Goal: Information Seeking & Learning: Learn about a topic

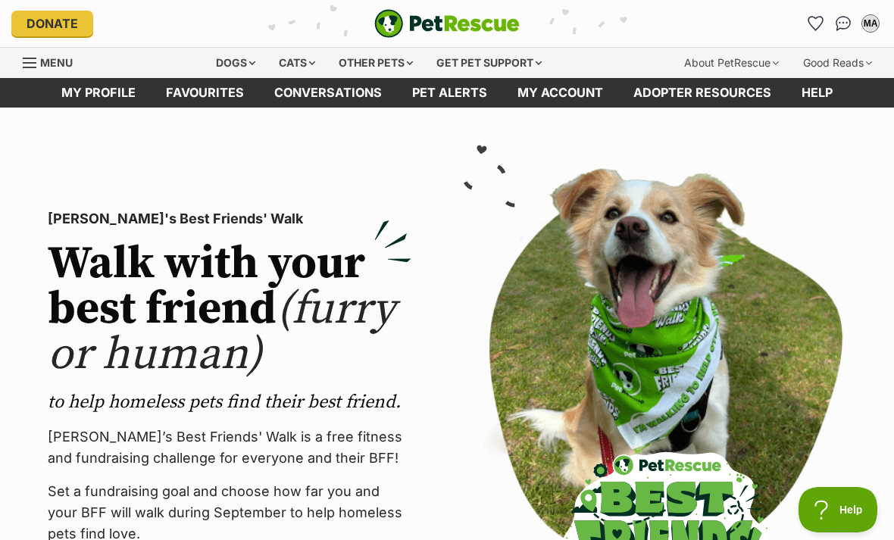
click at [810, 31] on link "Favourites" at bounding box center [816, 23] width 24 height 24
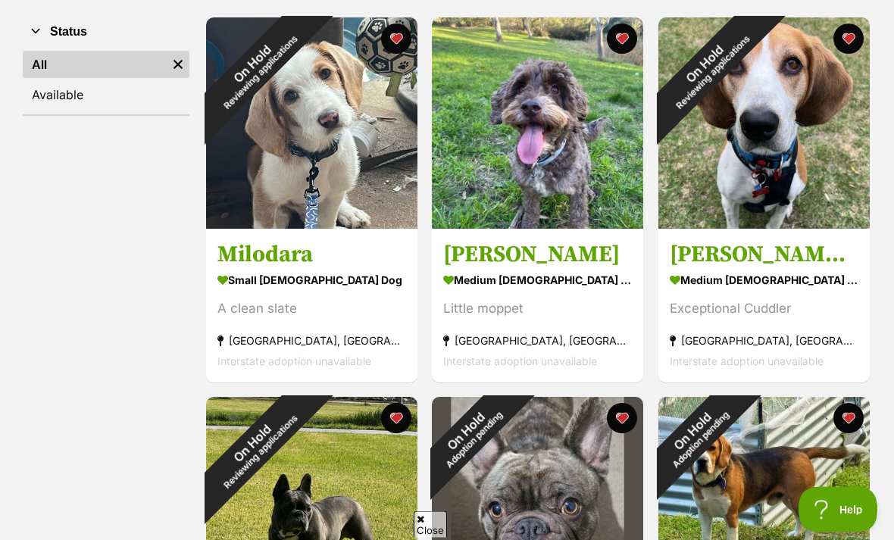
scroll to position [239, 0]
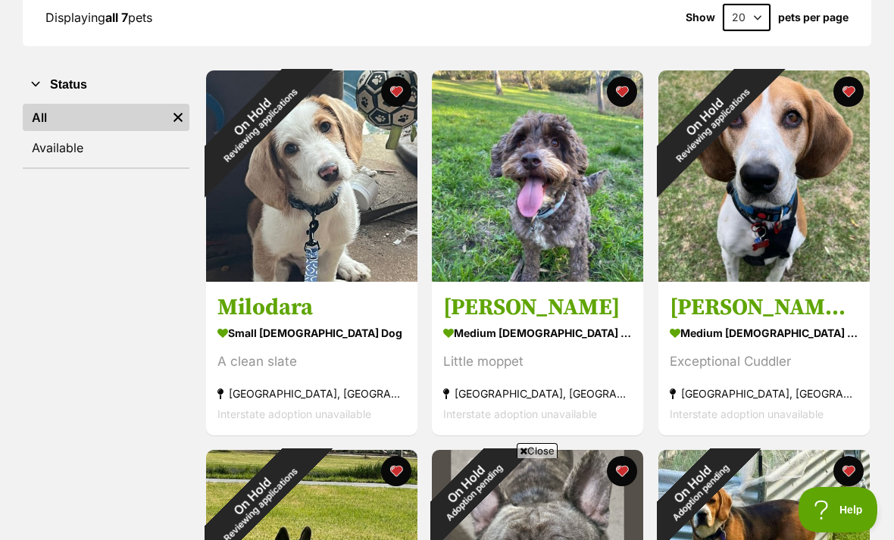
click at [306, 170] on div "On Hold Reviewing applications" at bounding box center [256, 120] width 100 height 100
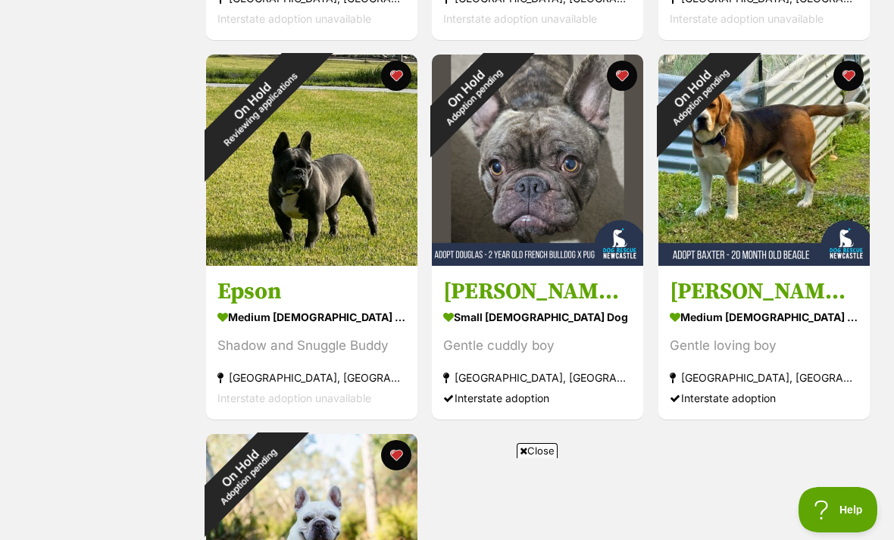
scroll to position [642, 0]
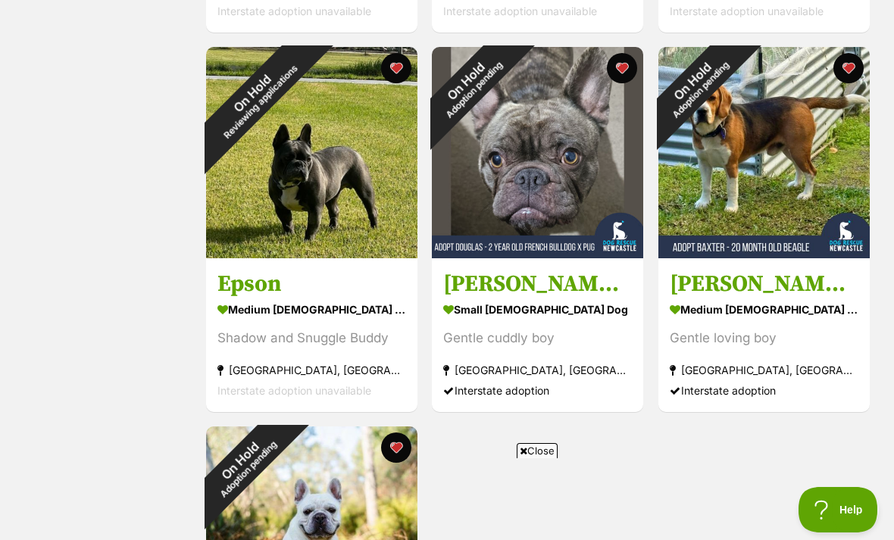
click at [303, 194] on img at bounding box center [311, 152] width 211 height 211
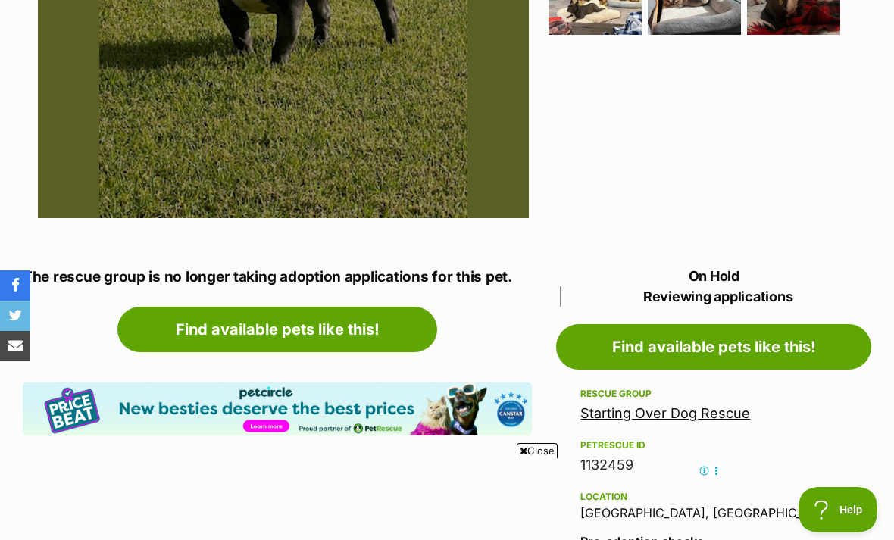
scroll to position [586, 0]
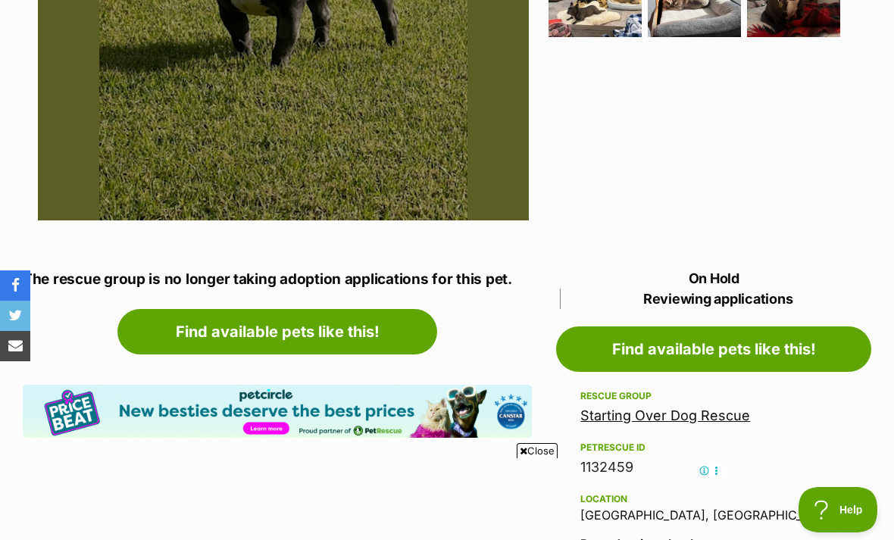
click at [373, 331] on link "Find available pets like this!" at bounding box center [277, 331] width 320 height 45
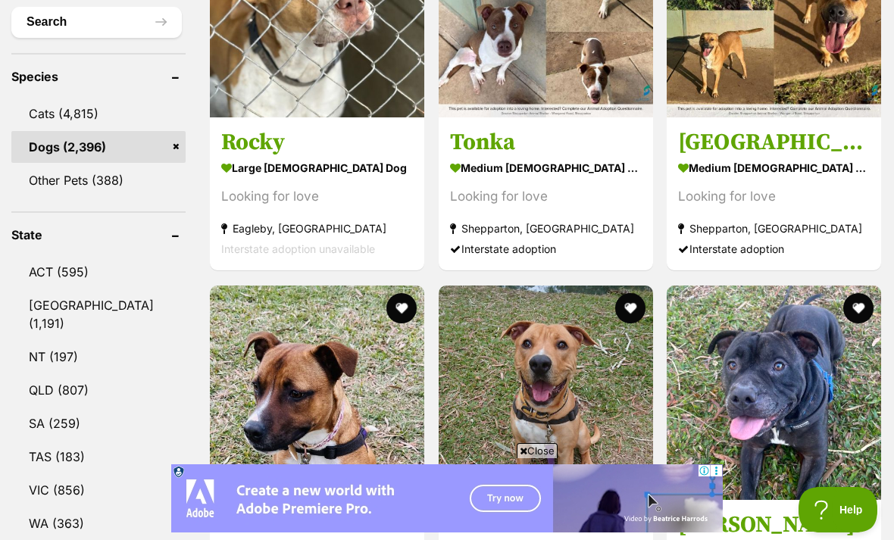
scroll to position [604, 0]
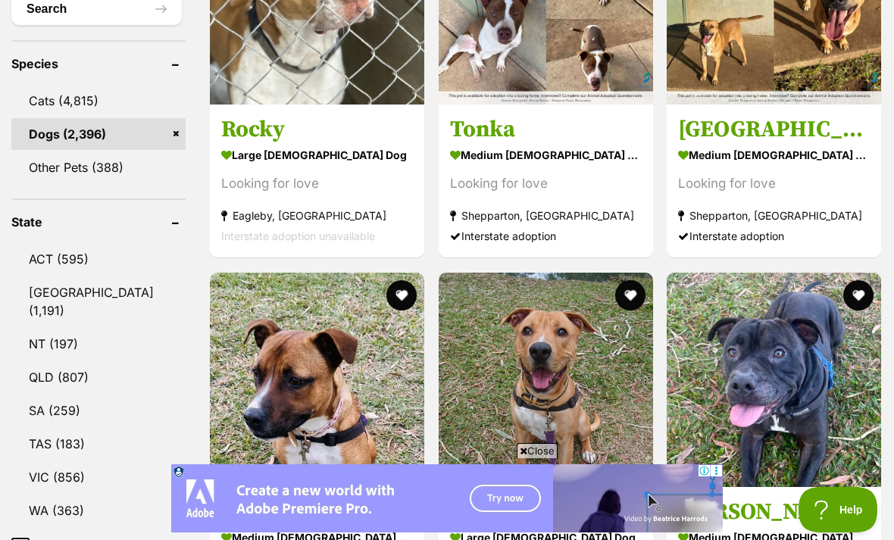
click at [65, 476] on link "VIC (856)" at bounding box center [98, 477] width 174 height 32
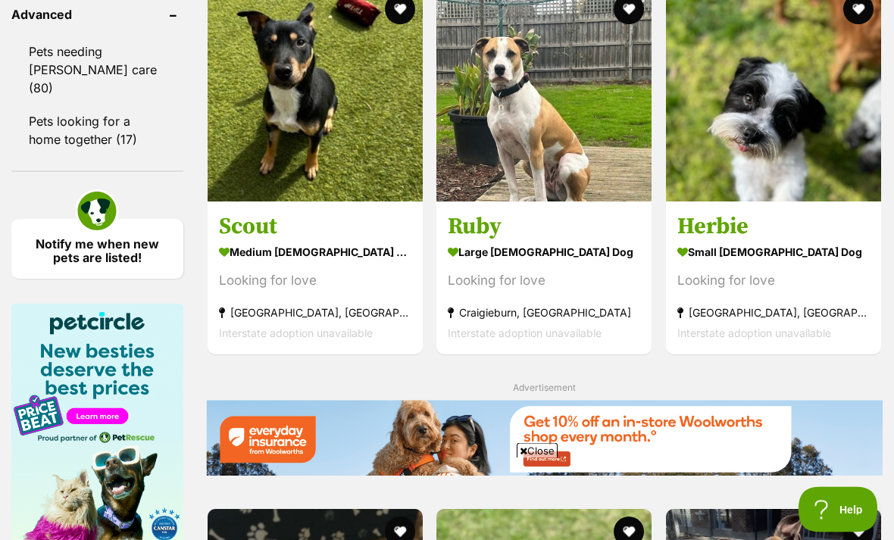
scroll to position [2185, 0]
click at [700, 241] on h3 "Herbie" at bounding box center [773, 226] width 192 height 29
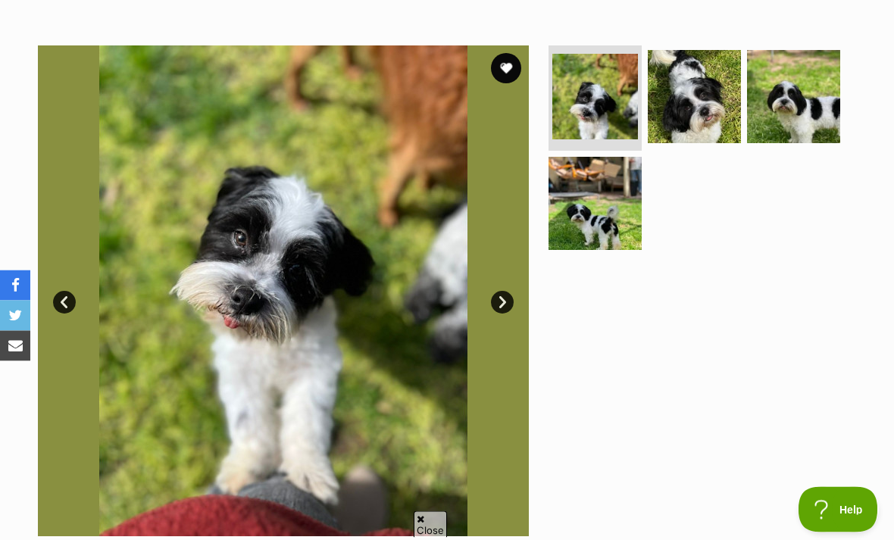
click at [693, 106] on img at bounding box center [694, 97] width 93 height 93
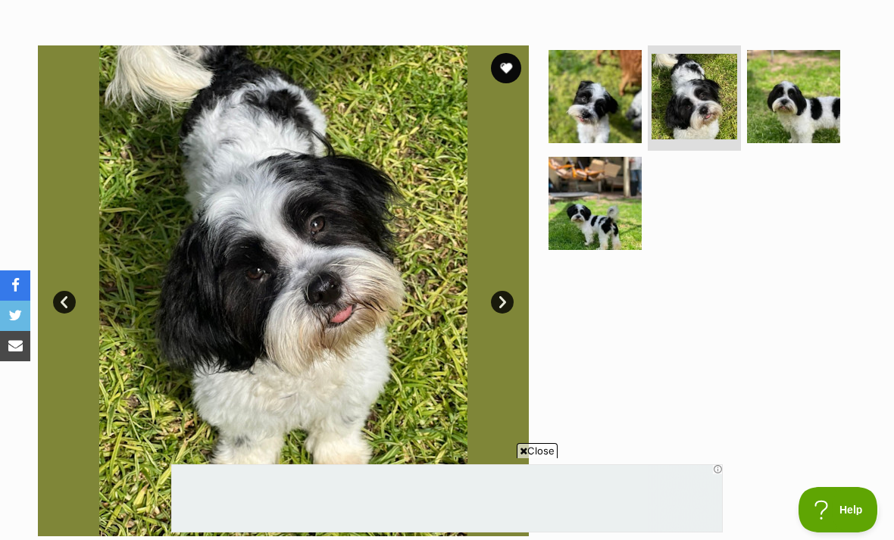
click at [798, 95] on img at bounding box center [793, 96] width 93 height 93
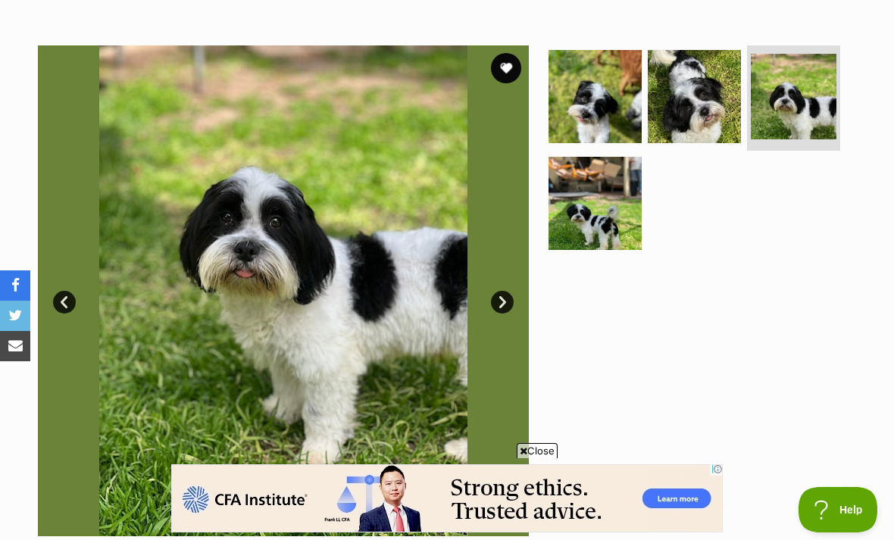
click at [596, 218] on img at bounding box center [594, 203] width 93 height 93
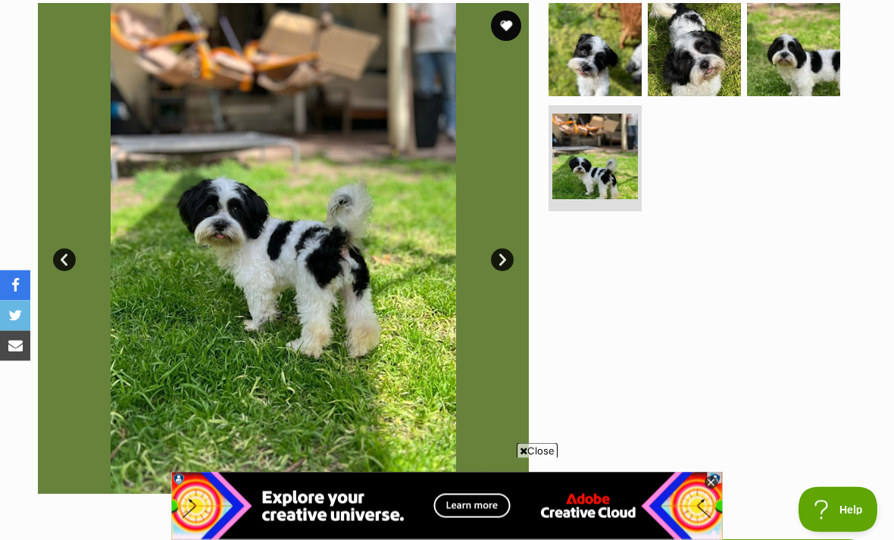
scroll to position [312, 0]
click at [510, 246] on img at bounding box center [283, 248] width 491 height 491
click at [501, 251] on link "Next" at bounding box center [502, 259] width 23 height 23
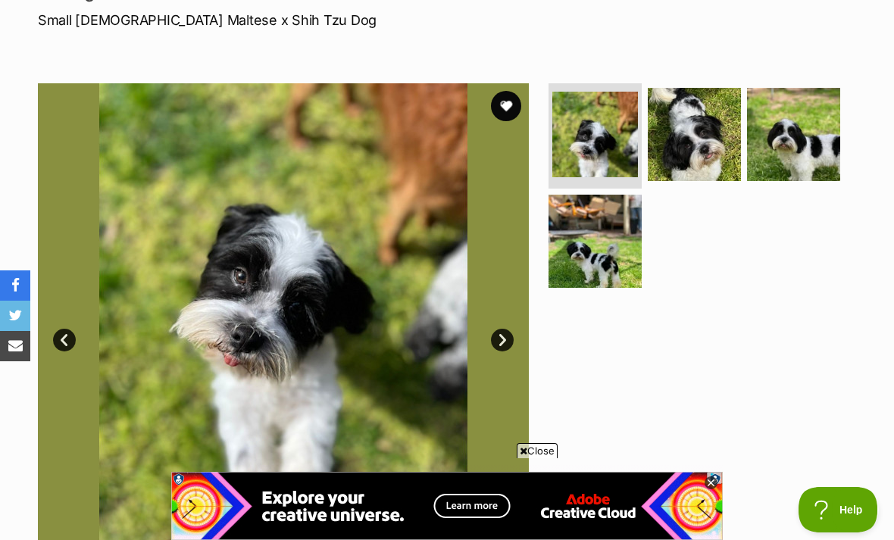
scroll to position [231, 0]
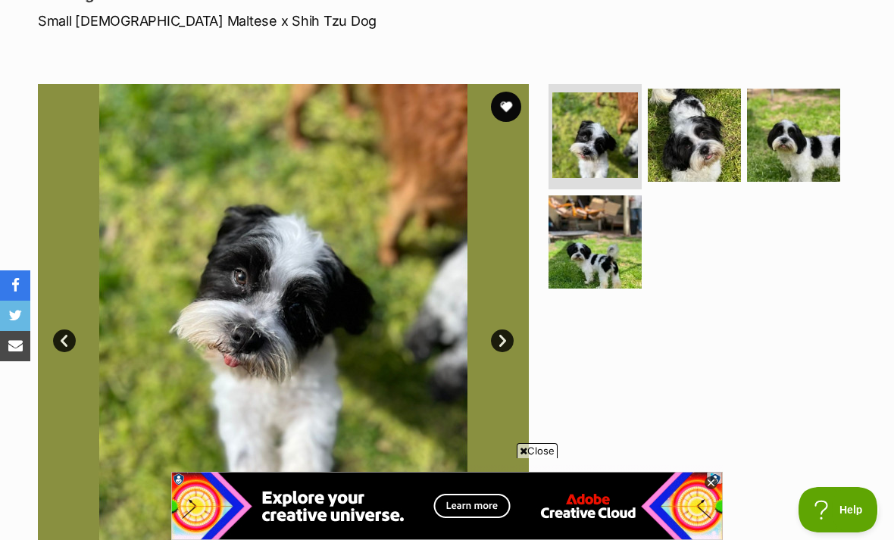
click at [504, 103] on button "favourite" at bounding box center [506, 107] width 30 height 30
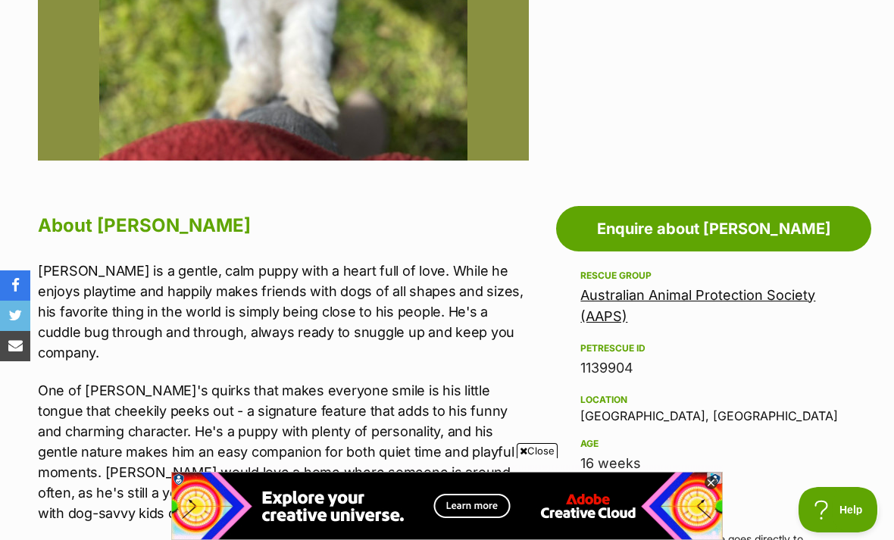
scroll to position [0, 0]
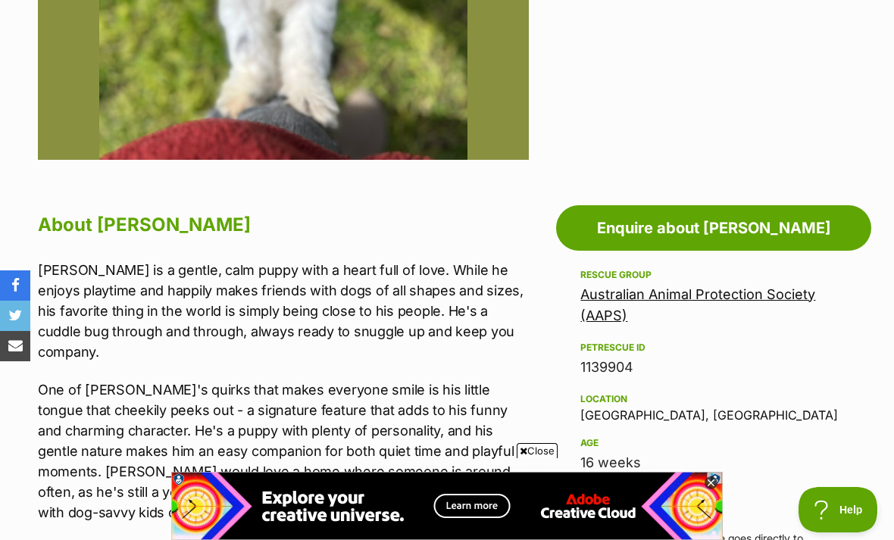
click at [658, 214] on link "Enquire about [PERSON_NAME]" at bounding box center [713, 227] width 315 height 45
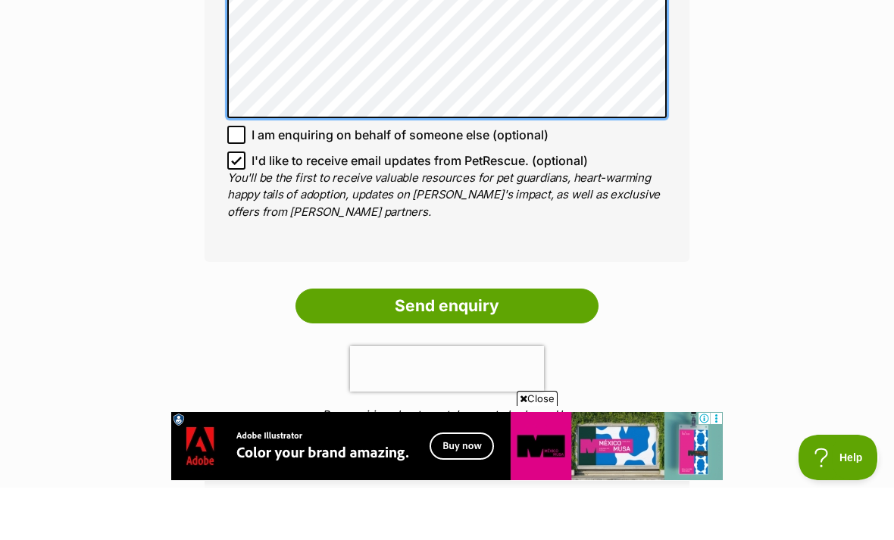
scroll to position [1195, 0]
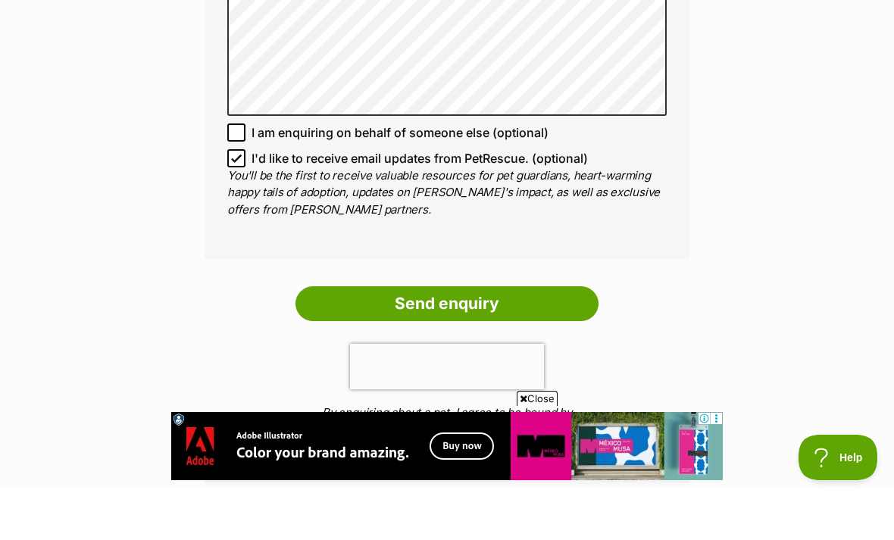
click at [476, 339] on input "Send enquiry" at bounding box center [446, 356] width 303 height 35
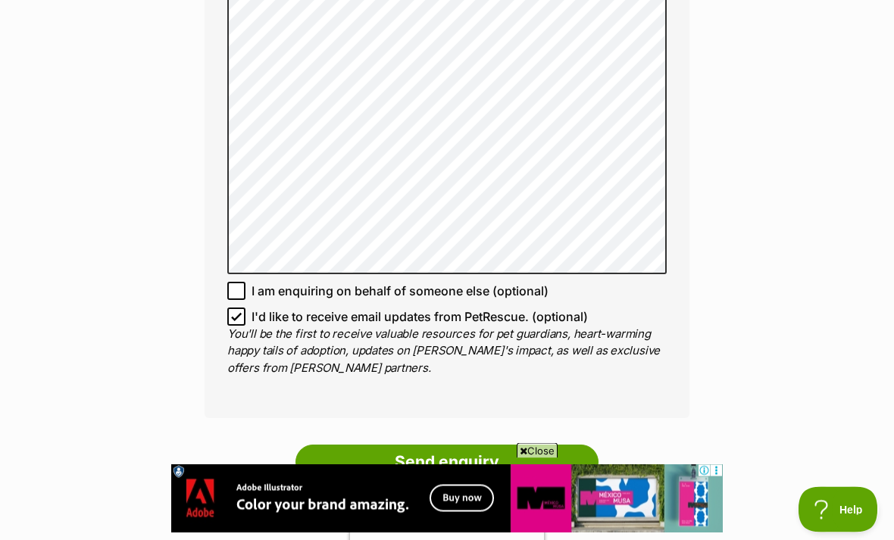
scroll to position [1224, 0]
click at [501, 451] on input "Send enquiry" at bounding box center [446, 462] width 303 height 35
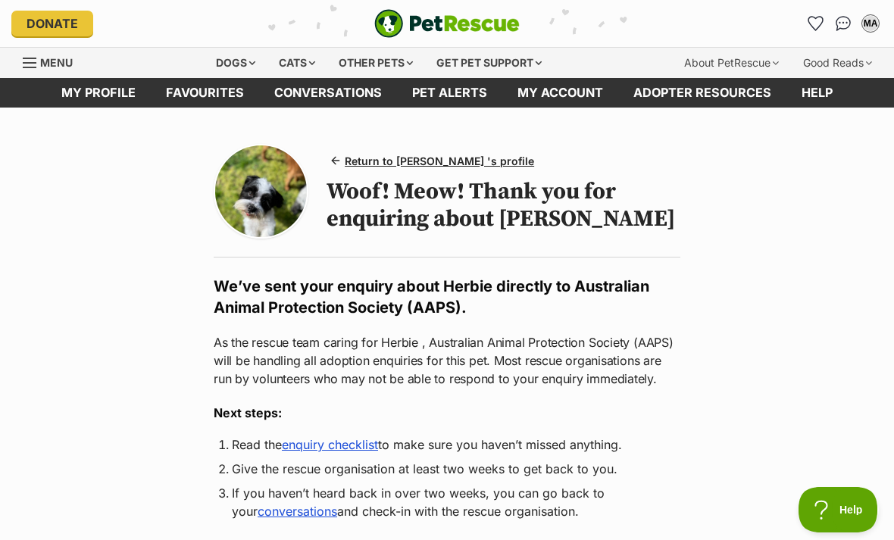
click at [32, 62] on span "Menu" at bounding box center [30, 63] width 14 height 2
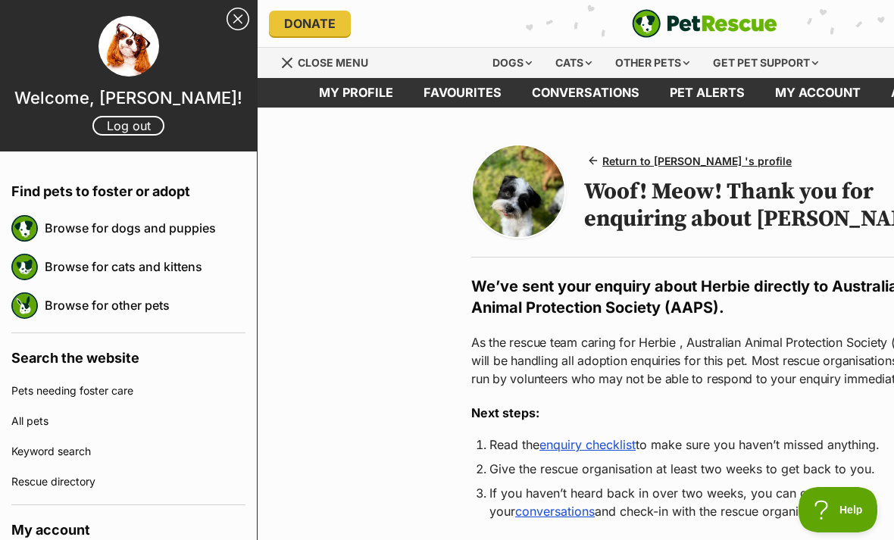
click at [143, 227] on link "Browse for dogs and puppies" at bounding box center [145, 228] width 201 height 32
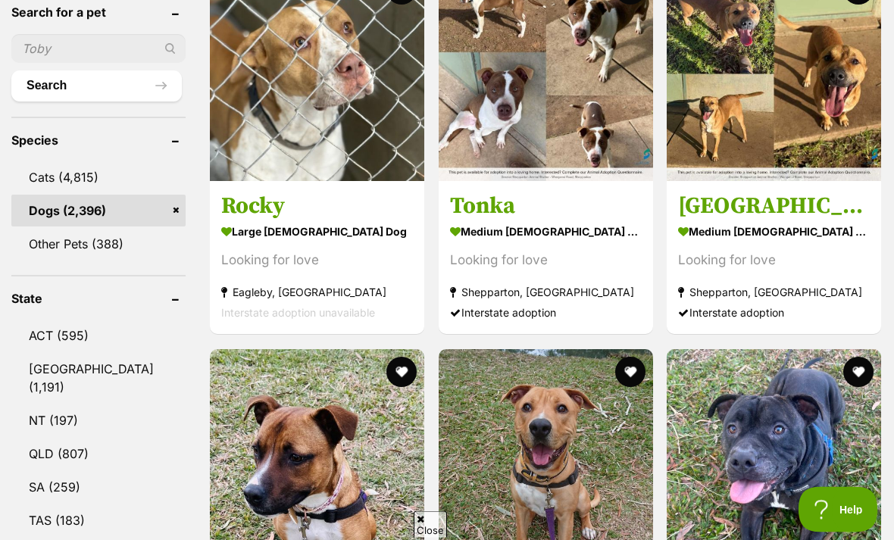
scroll to position [566, 0]
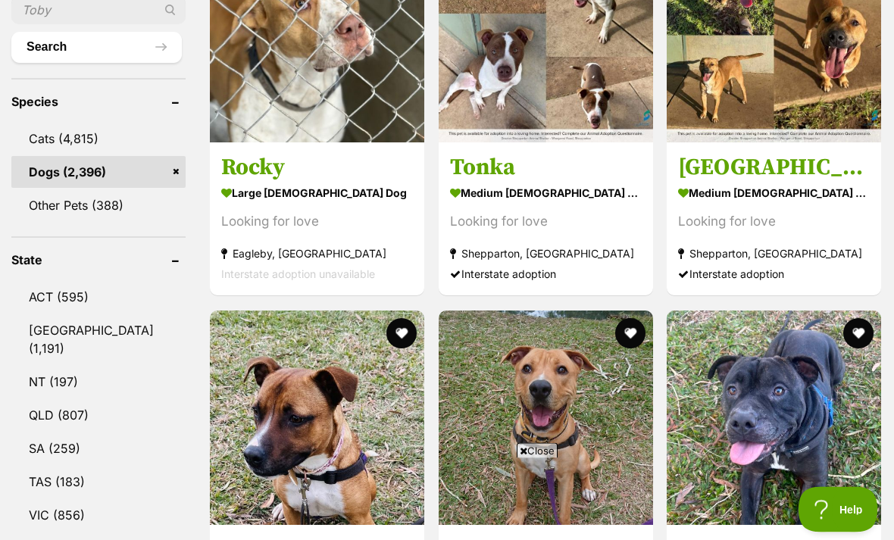
click at [60, 511] on link "VIC (856)" at bounding box center [98, 516] width 174 height 32
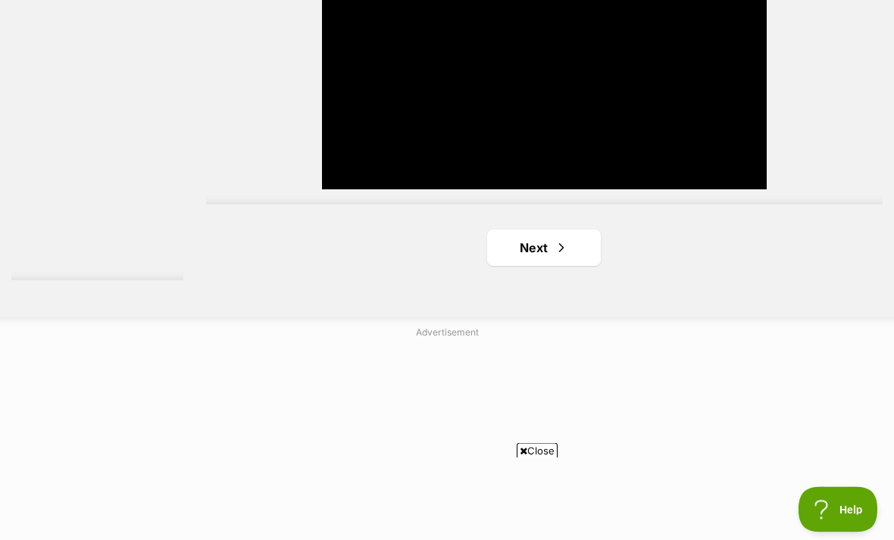
scroll to position [3557, 0]
click at [533, 266] on link "Next" at bounding box center [544, 248] width 114 height 36
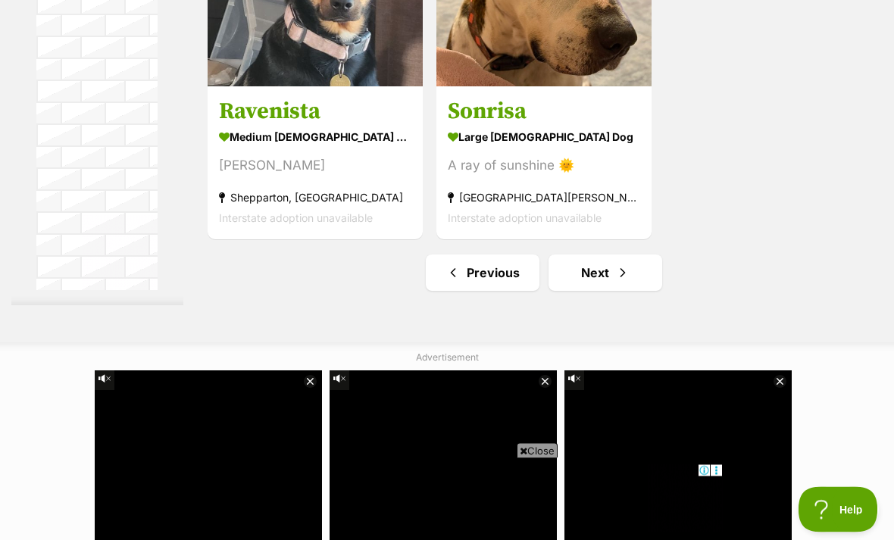
scroll to position [3532, 0]
click at [584, 291] on link "Next" at bounding box center [605, 273] width 114 height 36
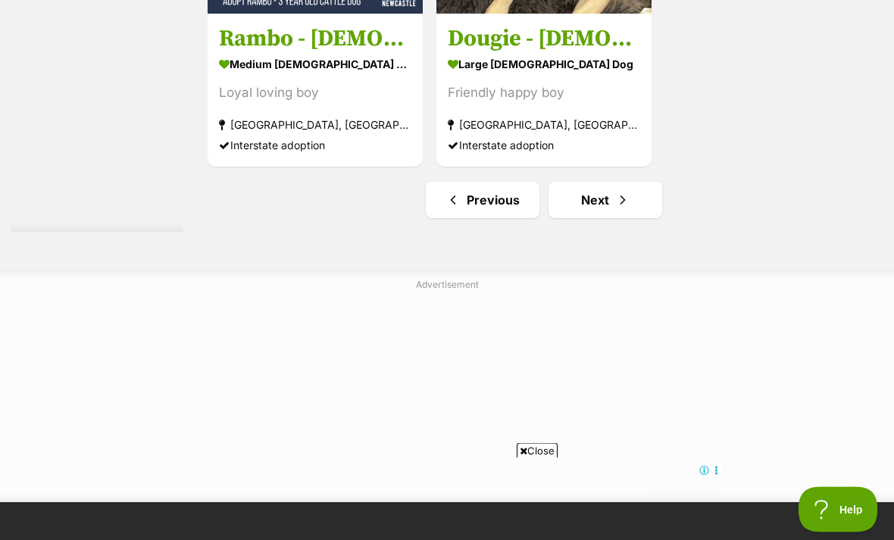
scroll to position [3565, 0]
click at [586, 218] on link "Next" at bounding box center [605, 200] width 114 height 36
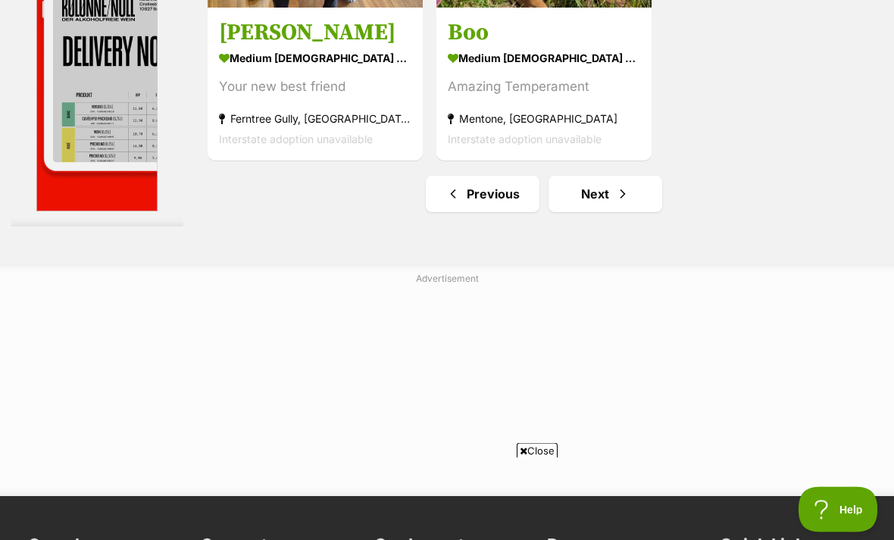
scroll to position [3429, 0]
click at [586, 212] on link "Next" at bounding box center [605, 194] width 114 height 36
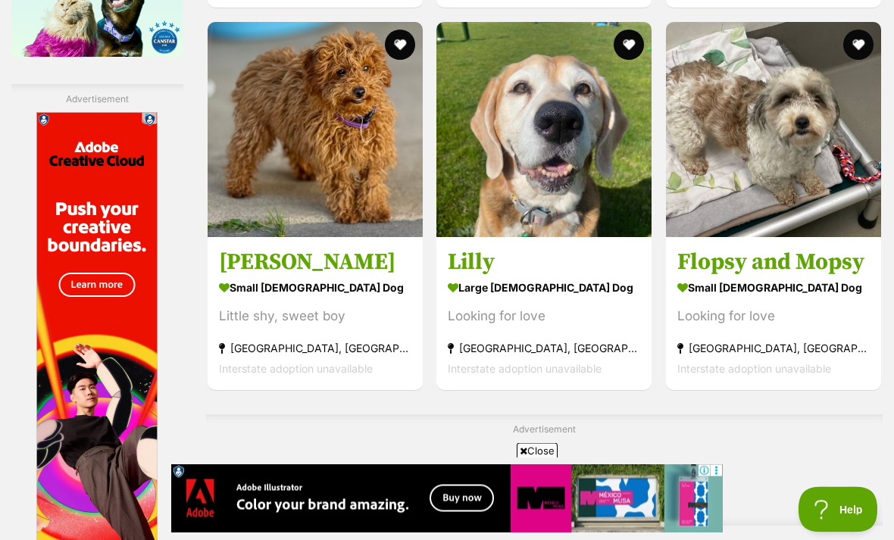
scroll to position [2672, 0]
click at [309, 221] on img at bounding box center [315, 129] width 215 height 215
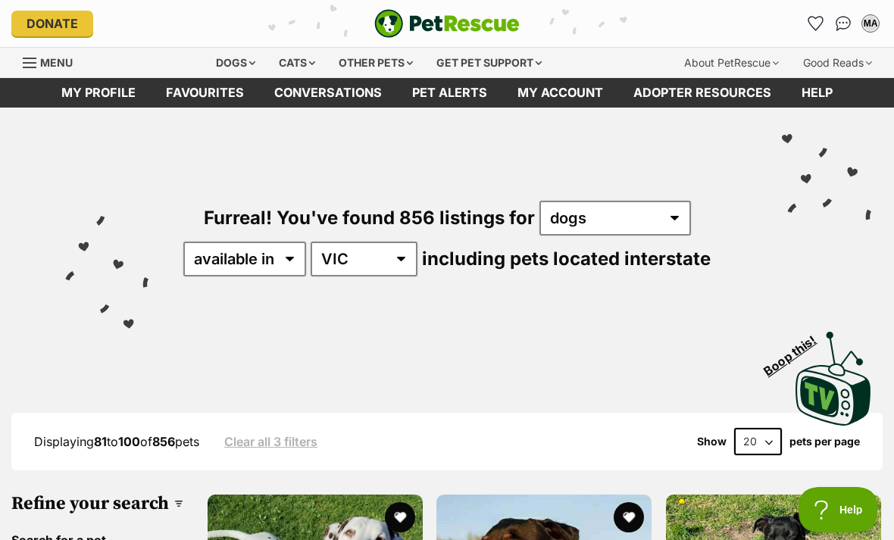
scroll to position [2720, 0]
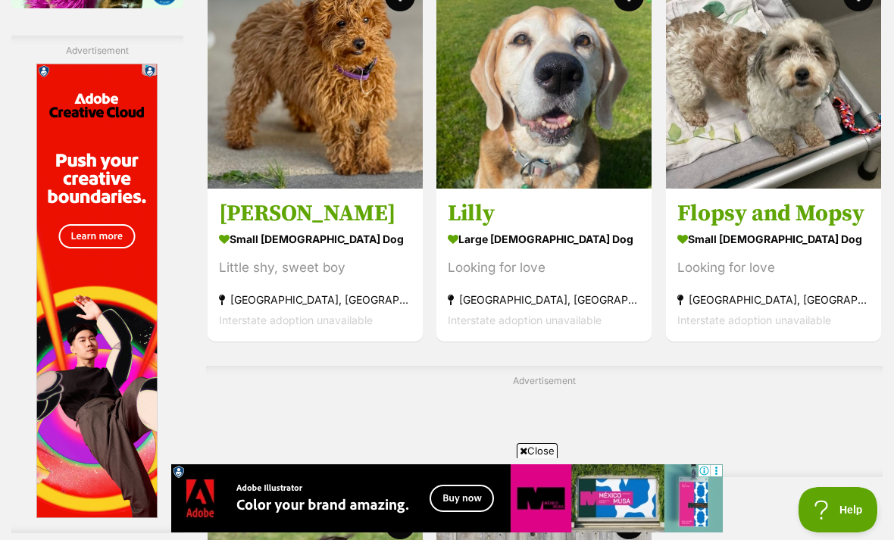
click at [762, 189] on img at bounding box center [773, 80] width 215 height 215
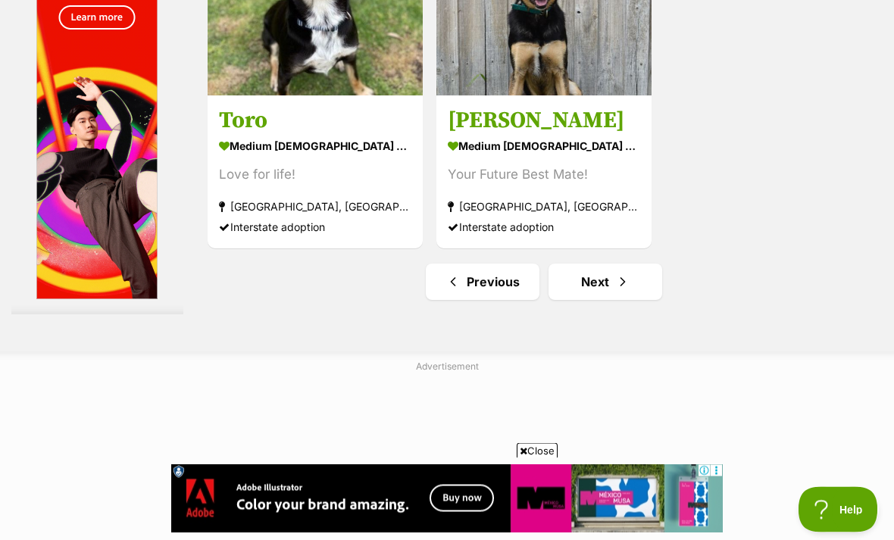
scroll to position [3318, 0]
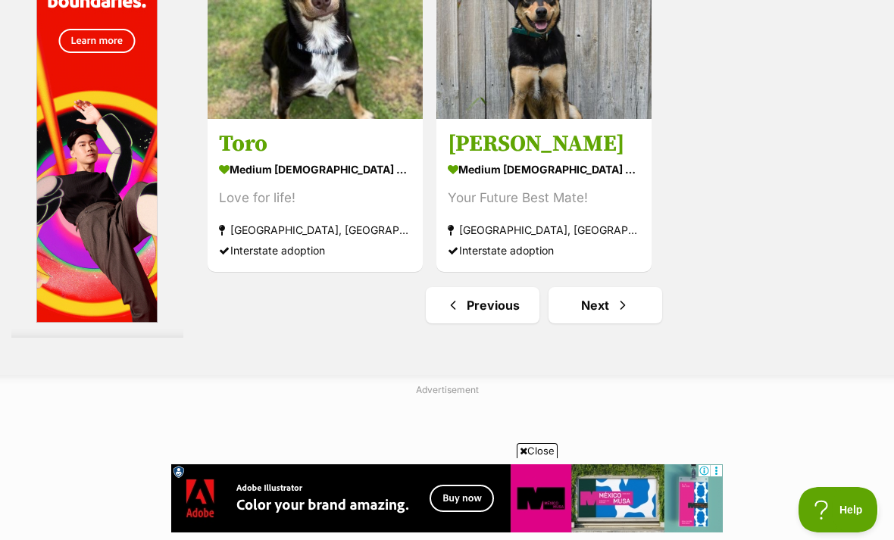
click at [576, 323] on link "Next" at bounding box center [605, 305] width 114 height 36
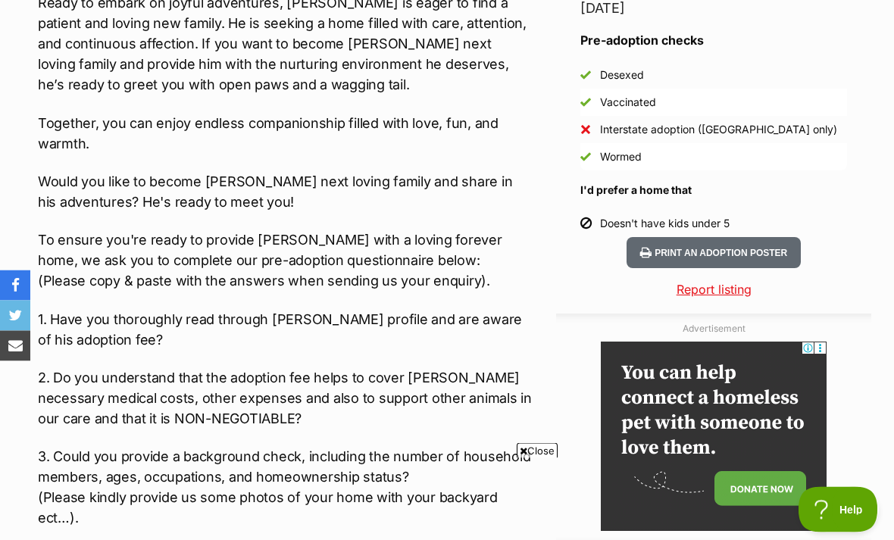
scroll to position [1352, 0]
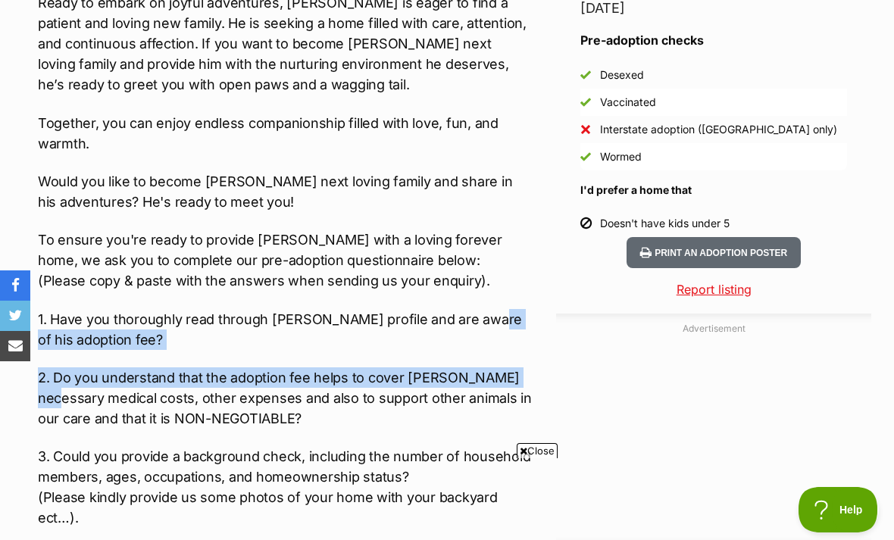
click at [526, 213] on div "Meet Quade, a delightful Toy Cavoodle with a stunning vibrant ruby-coloured cur…" at bounding box center [285, 362] width 494 height 1617
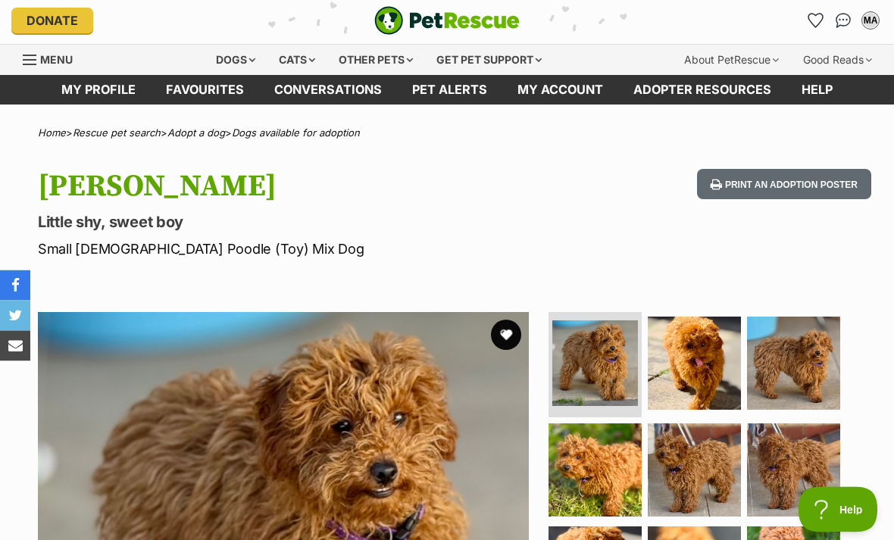
scroll to position [0, 0]
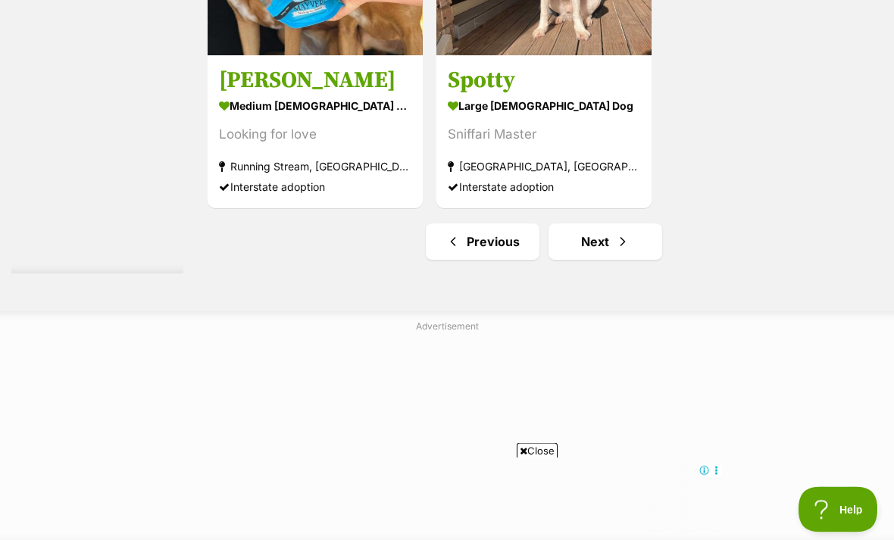
scroll to position [3523, 0]
click at [577, 260] on link "Next" at bounding box center [605, 241] width 114 height 36
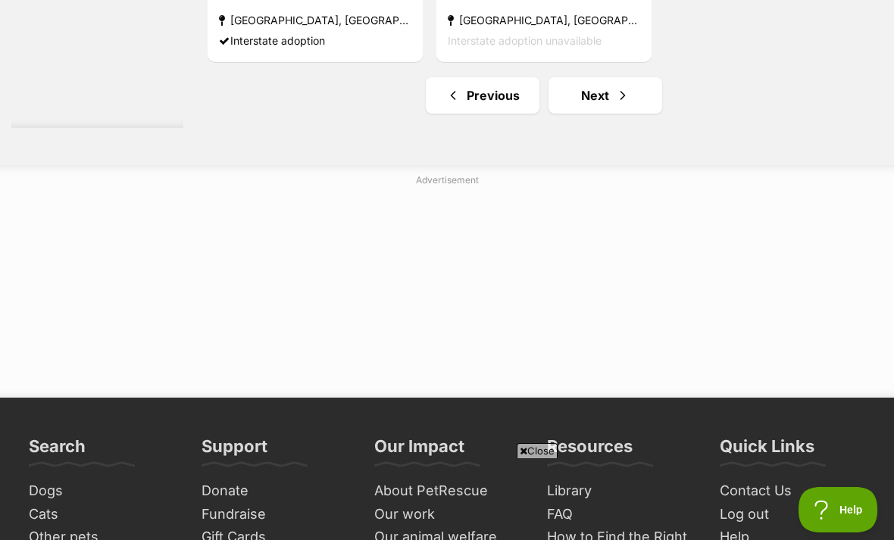
scroll to position [3362, 0]
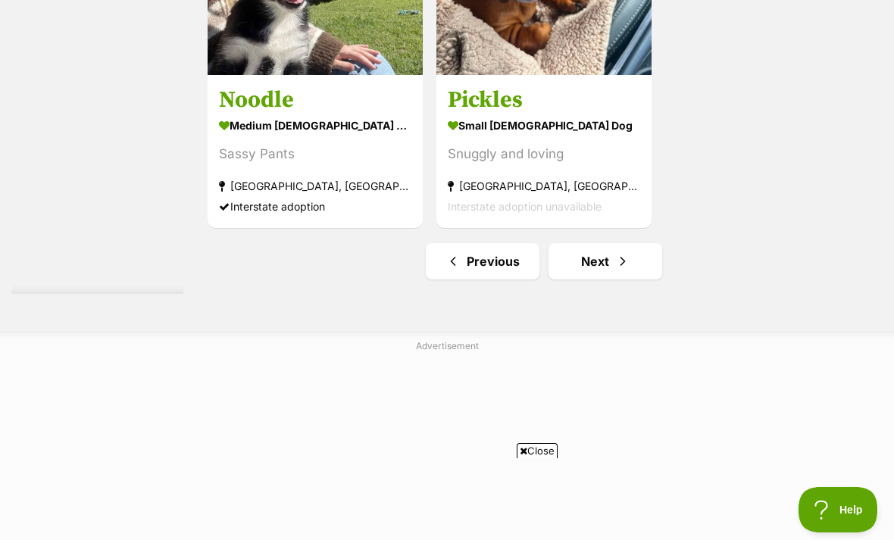
click at [589, 280] on link "Next" at bounding box center [605, 261] width 114 height 36
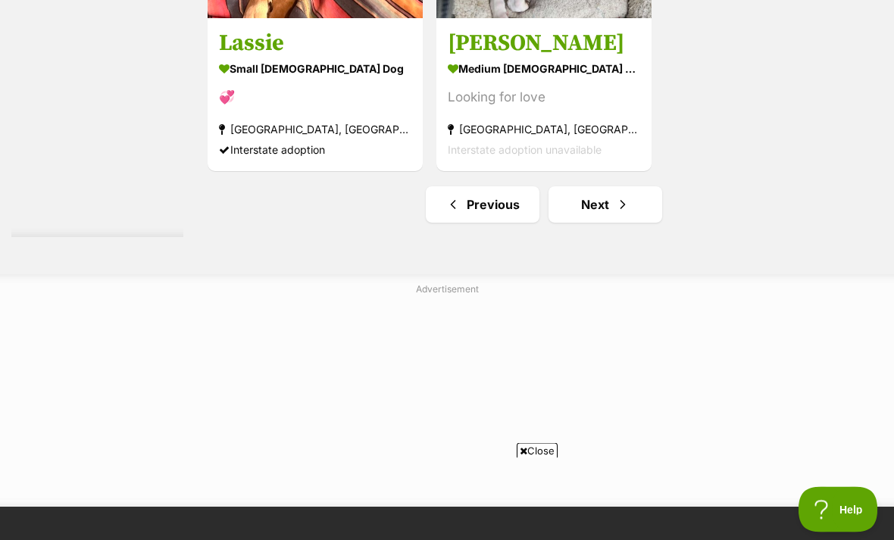
scroll to position [3437, 0]
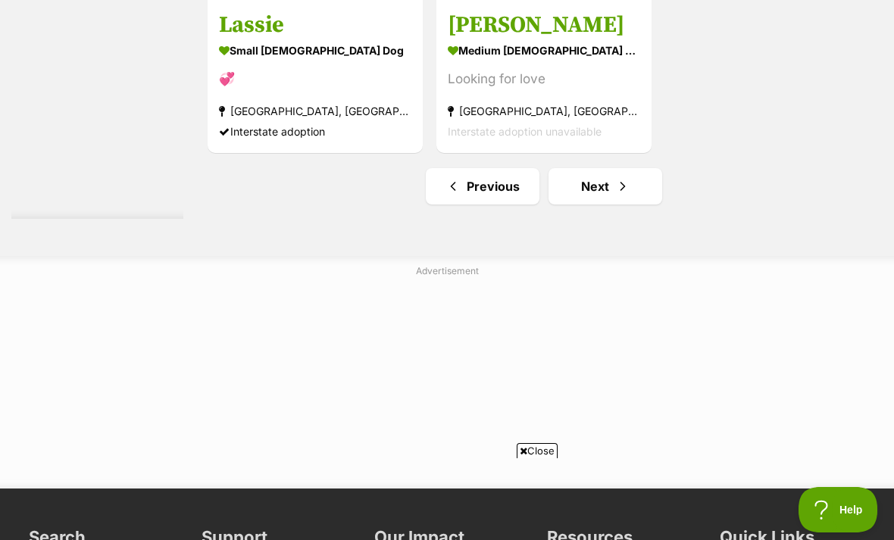
click at [583, 205] on link "Next" at bounding box center [605, 186] width 114 height 36
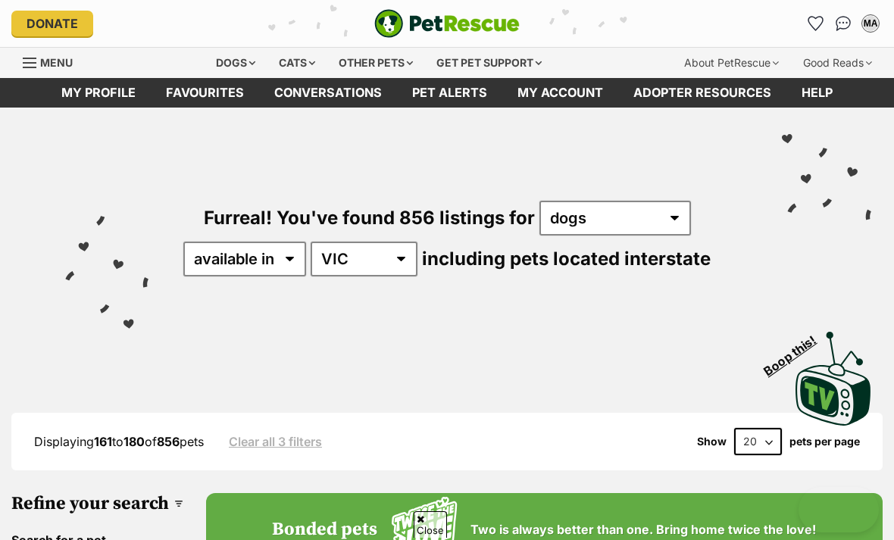
scroll to position [672, 0]
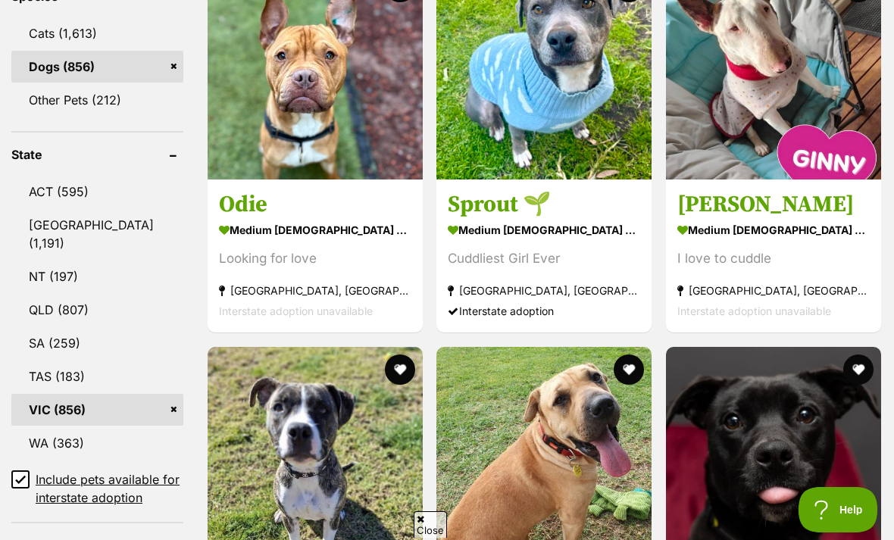
click at [219, 219] on h3 "Odie" at bounding box center [315, 204] width 192 height 29
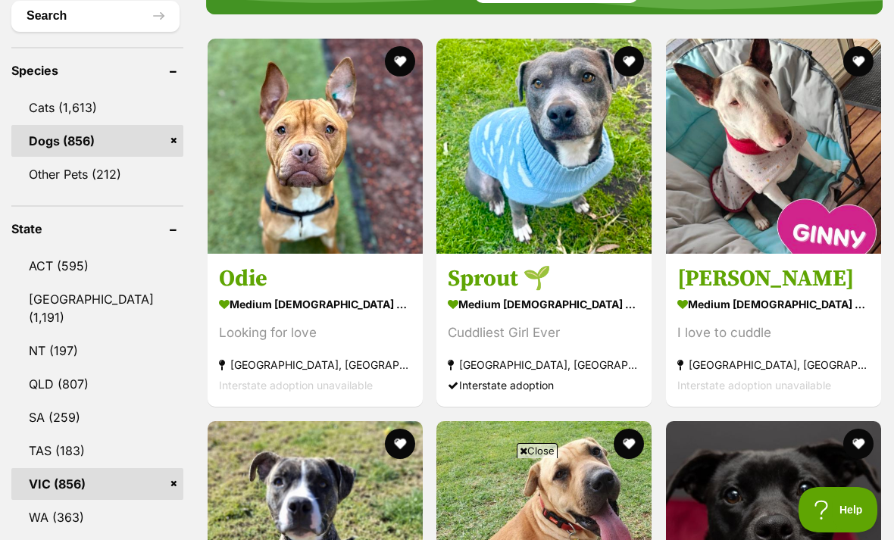
scroll to position [0, 0]
click at [255, 293] on strong "medium [DEMOGRAPHIC_DATA] Dog" at bounding box center [315, 304] width 192 height 22
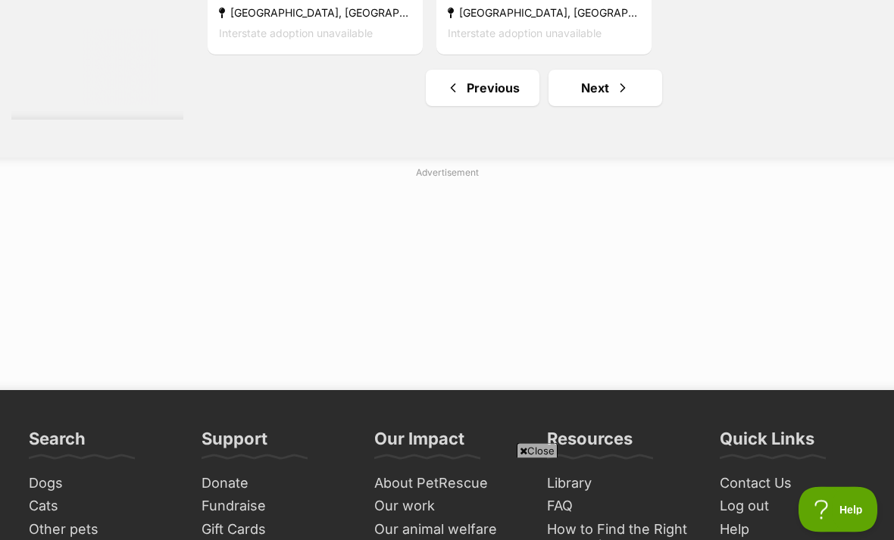
scroll to position [3660, 0]
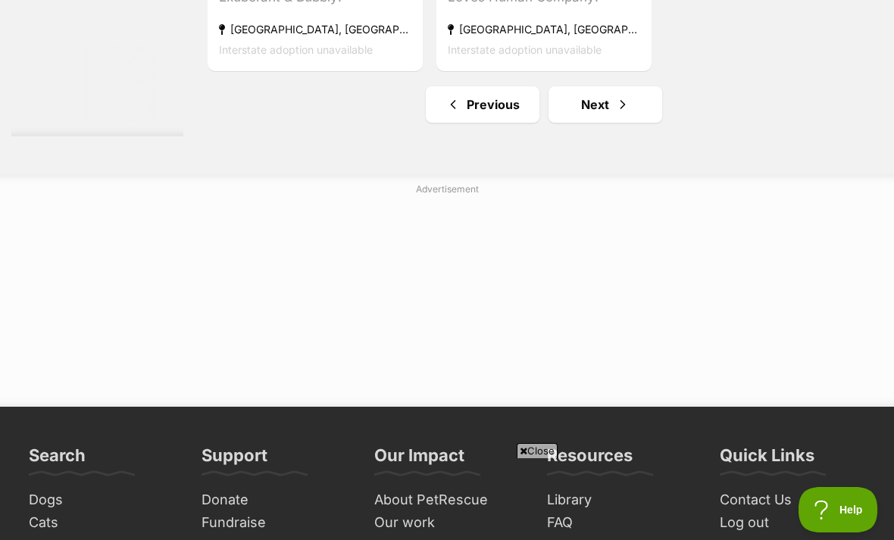
click at [575, 123] on link "Next" at bounding box center [605, 104] width 114 height 36
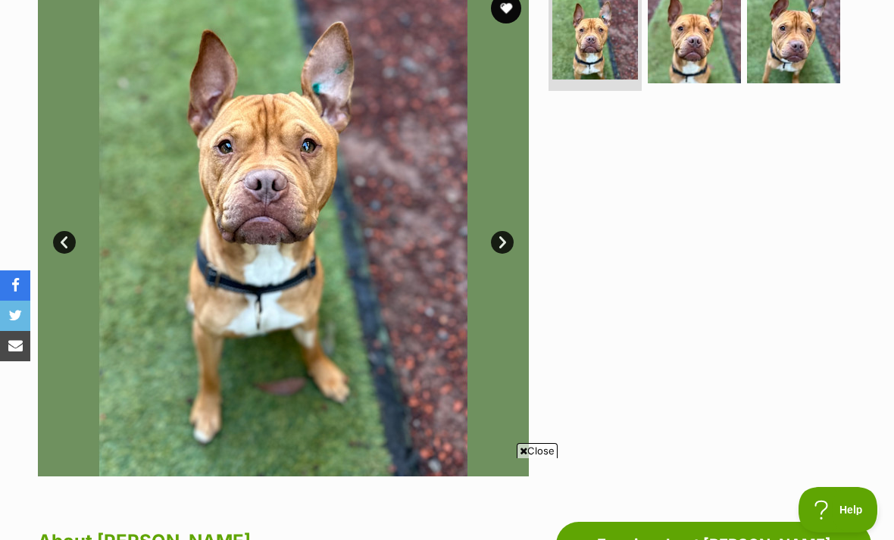
scroll to position [322, 0]
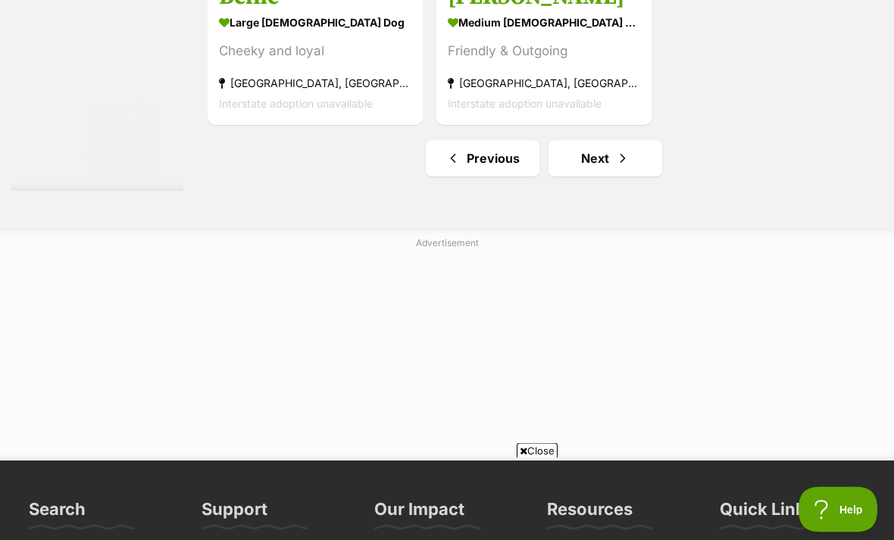
scroll to position [3466, 0]
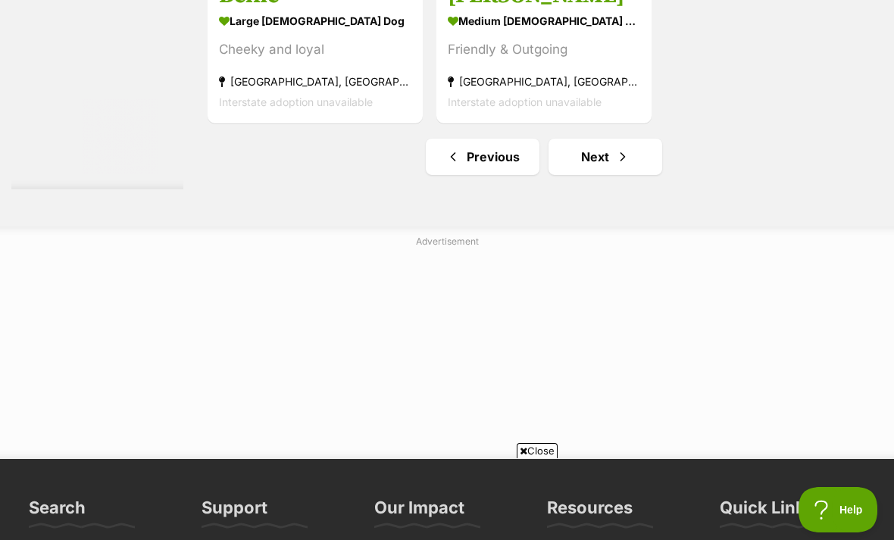
click at [572, 175] on link "Next" at bounding box center [605, 157] width 114 height 36
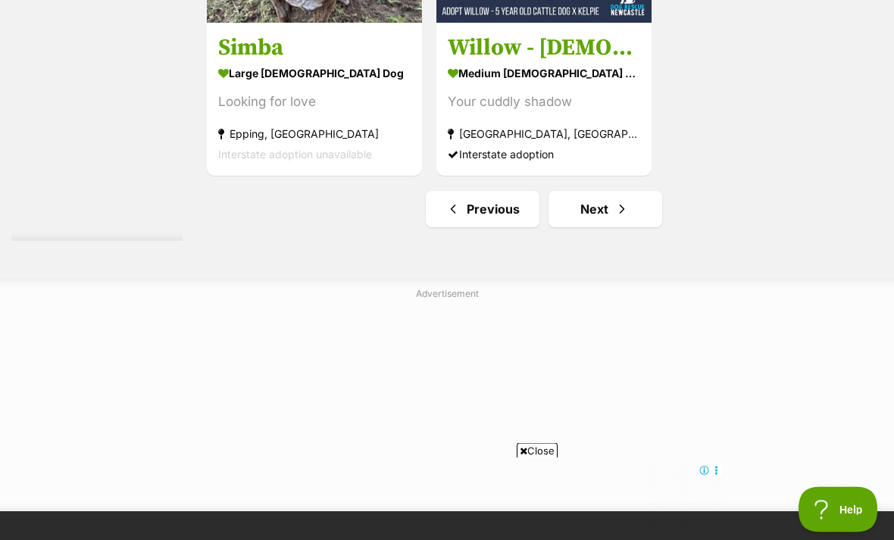
scroll to position [3416, 0]
click at [583, 227] on link "Next" at bounding box center [605, 209] width 114 height 36
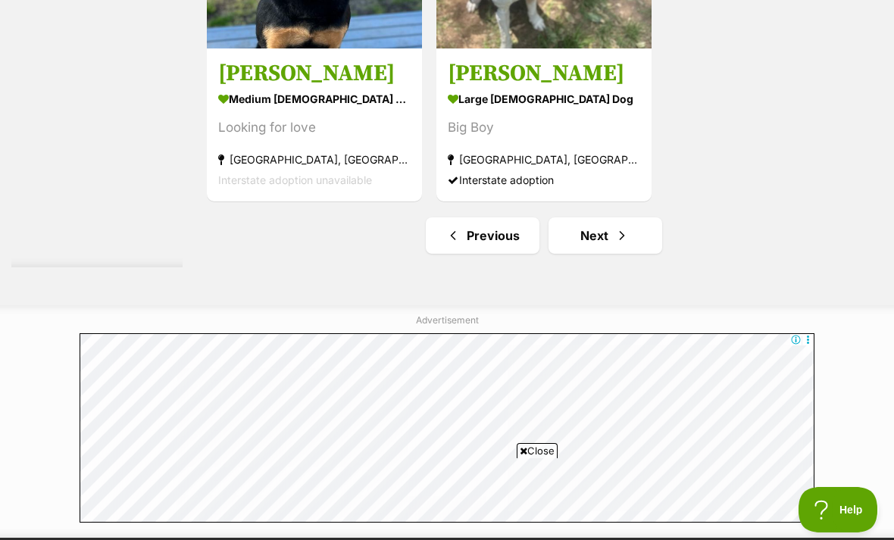
click at [588, 254] on link "Next" at bounding box center [605, 235] width 114 height 36
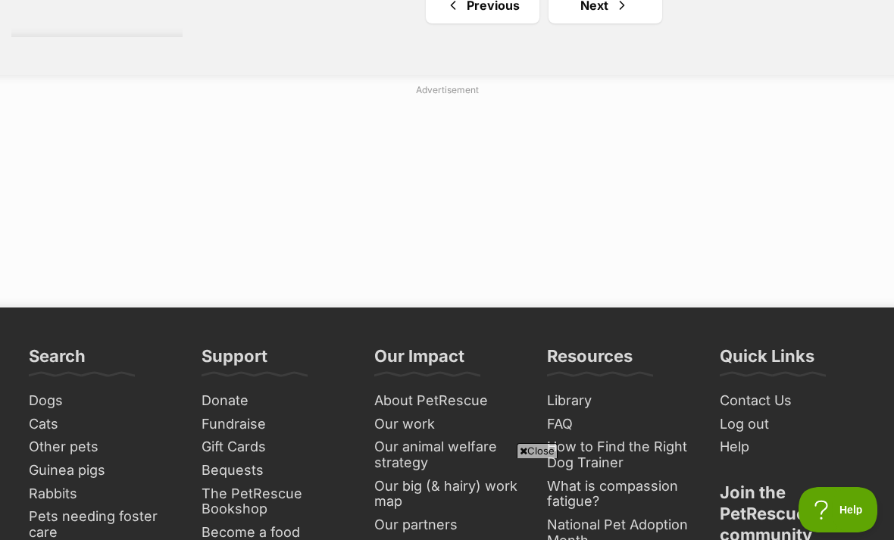
scroll to position [3467, 0]
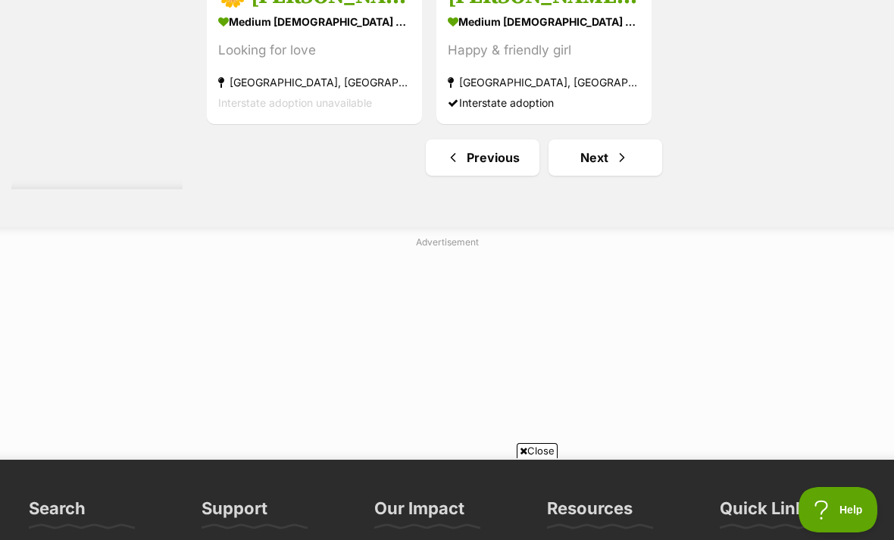
click at [589, 176] on link "Next" at bounding box center [605, 157] width 114 height 36
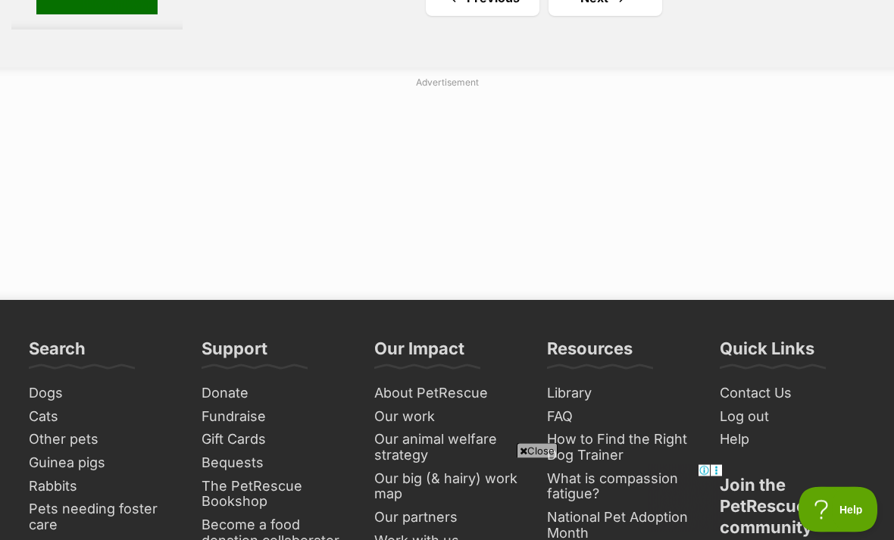
scroll to position [3585, 0]
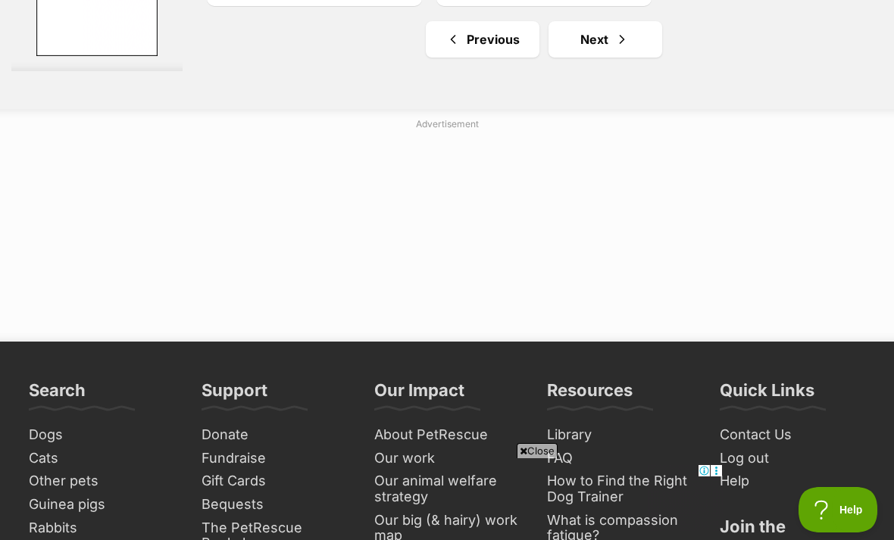
click at [589, 58] on link "Next" at bounding box center [605, 39] width 114 height 36
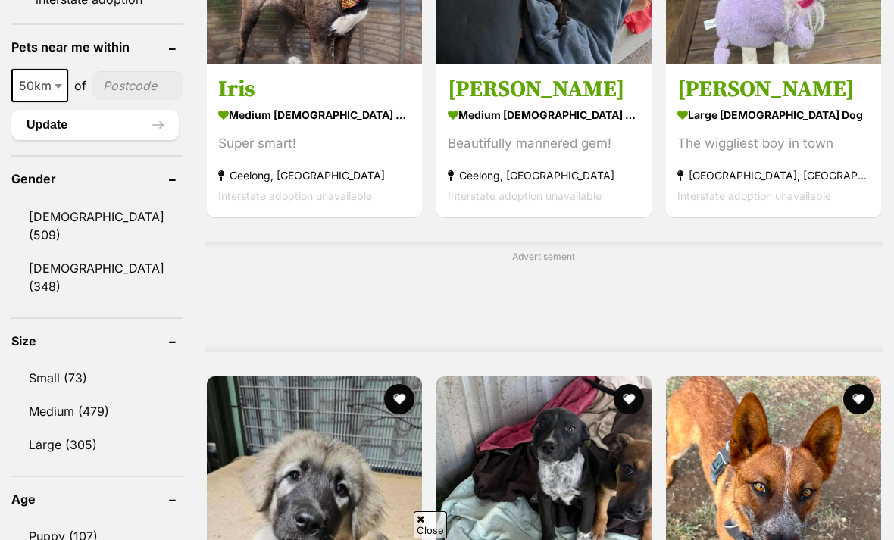
scroll to position [1185, 0]
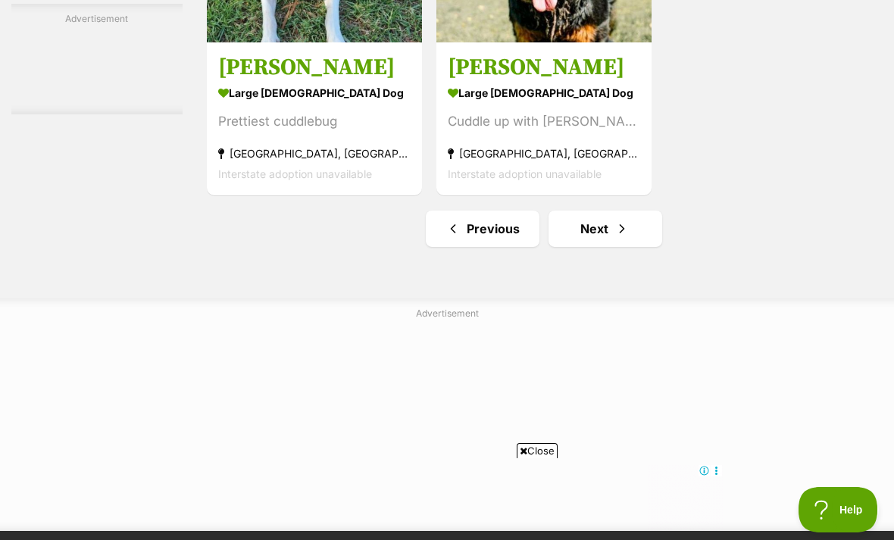
click at [569, 247] on link "Next" at bounding box center [605, 229] width 114 height 36
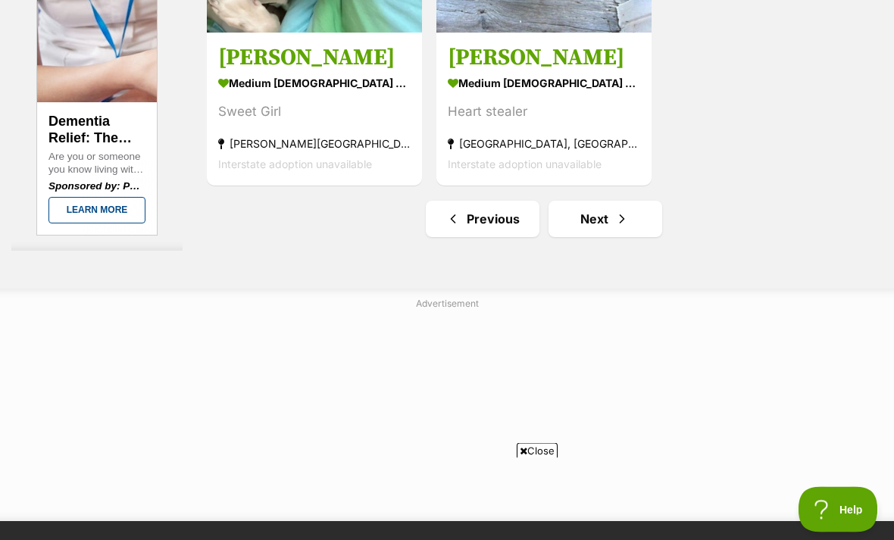
scroll to position [3411, 0]
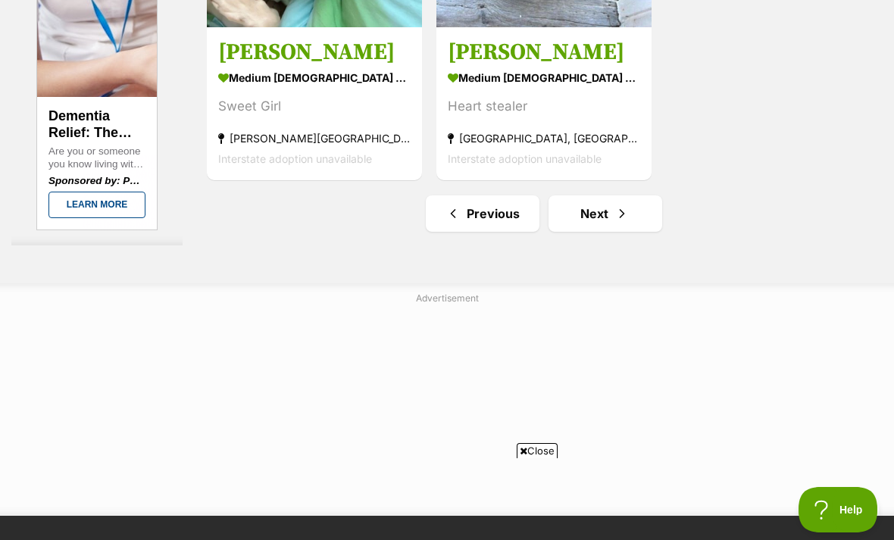
click at [565, 232] on link "Next" at bounding box center [605, 213] width 114 height 36
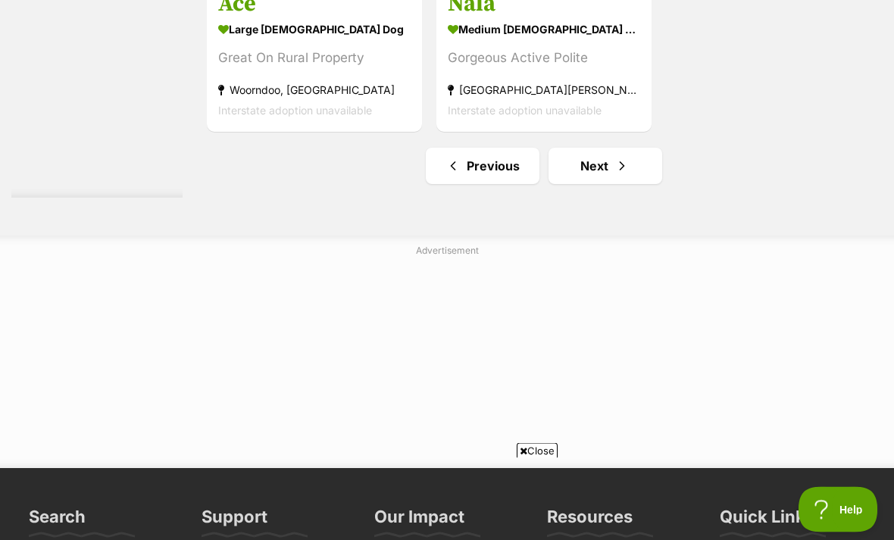
scroll to position [3600, 0]
click at [576, 184] on link "Next" at bounding box center [605, 166] width 114 height 36
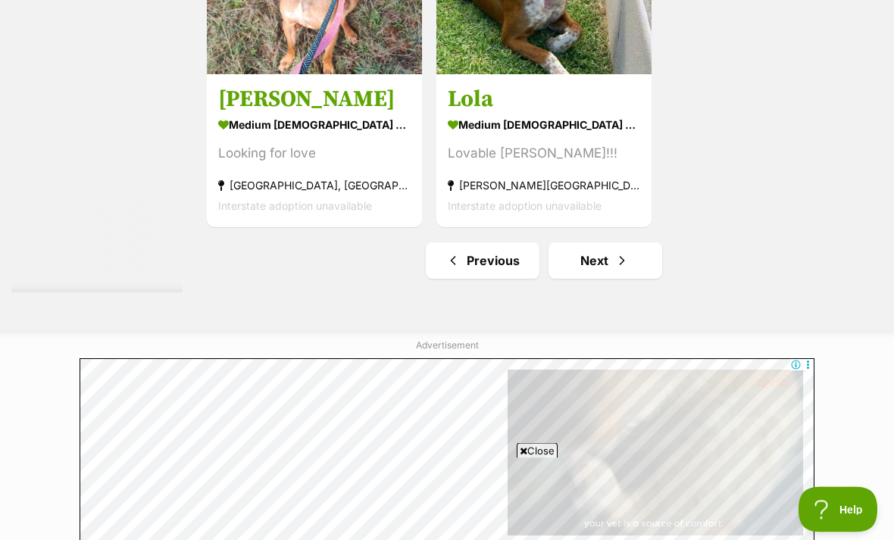
scroll to position [3377, 0]
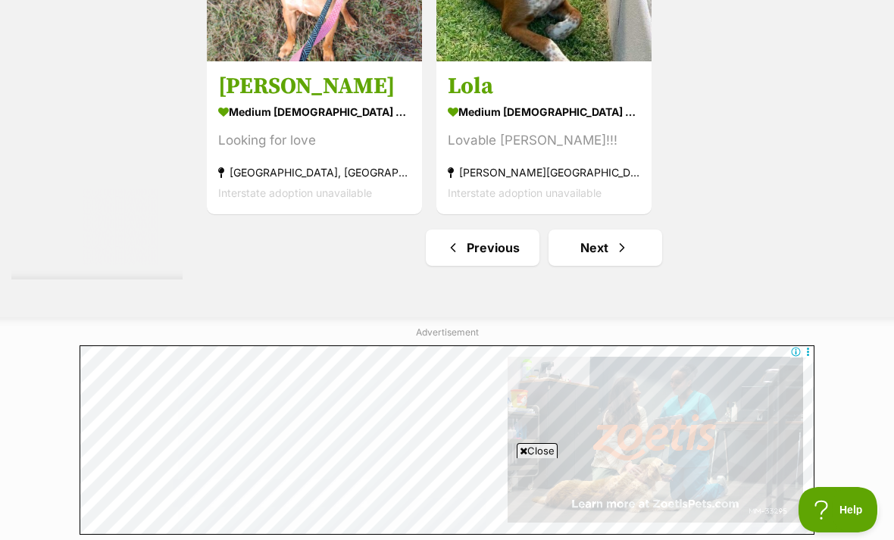
click at [564, 266] on link "Next" at bounding box center [605, 248] width 114 height 36
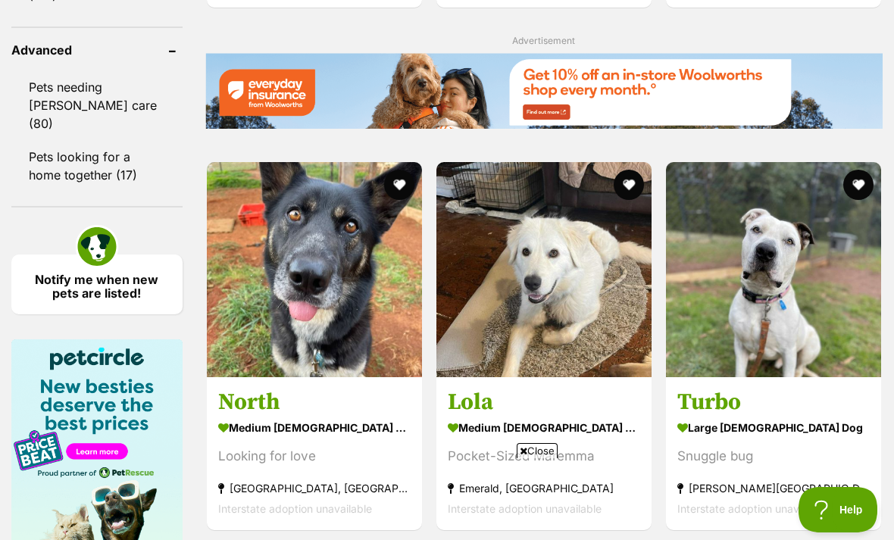
scroll to position [2211, 0]
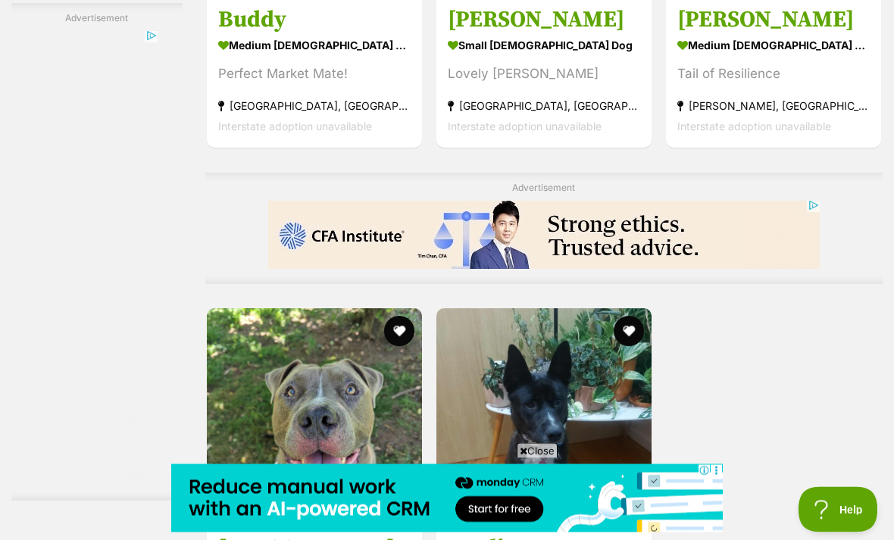
scroll to position [2915, 0]
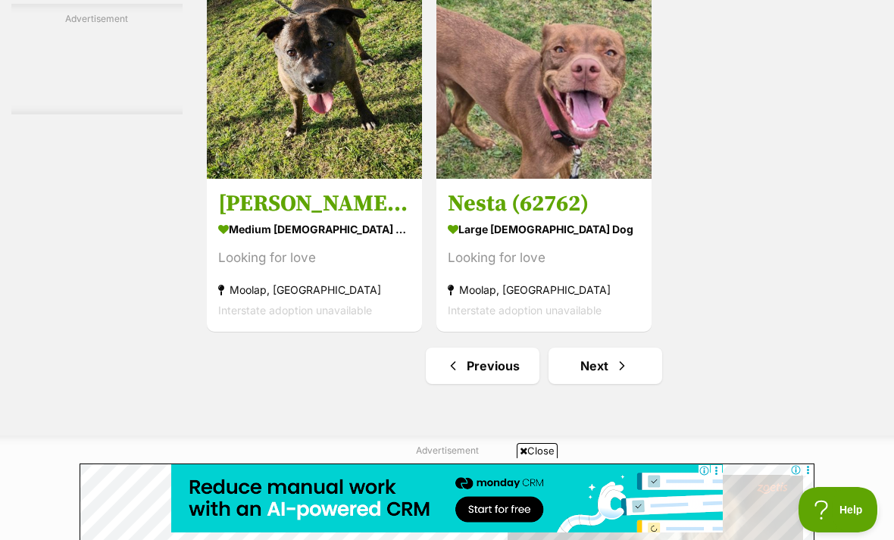
scroll to position [3425, 0]
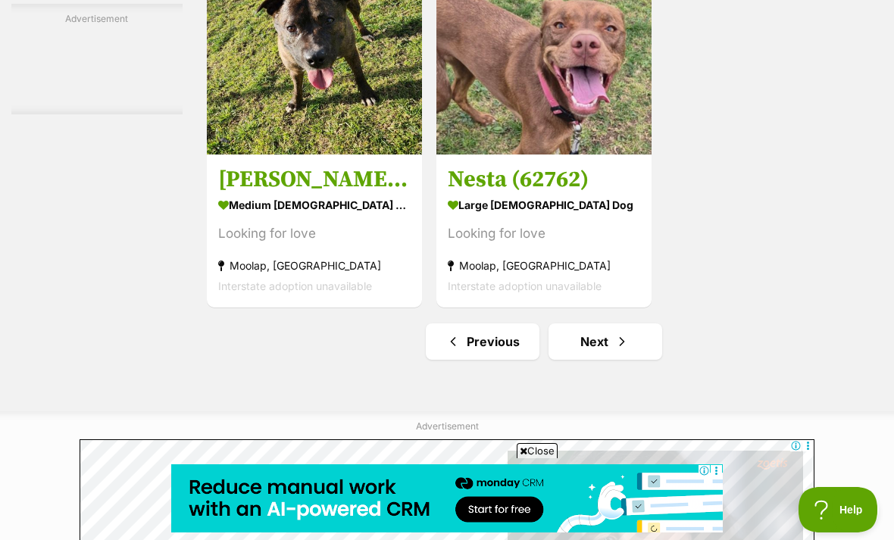
click at [575, 360] on link "Next" at bounding box center [605, 341] width 114 height 36
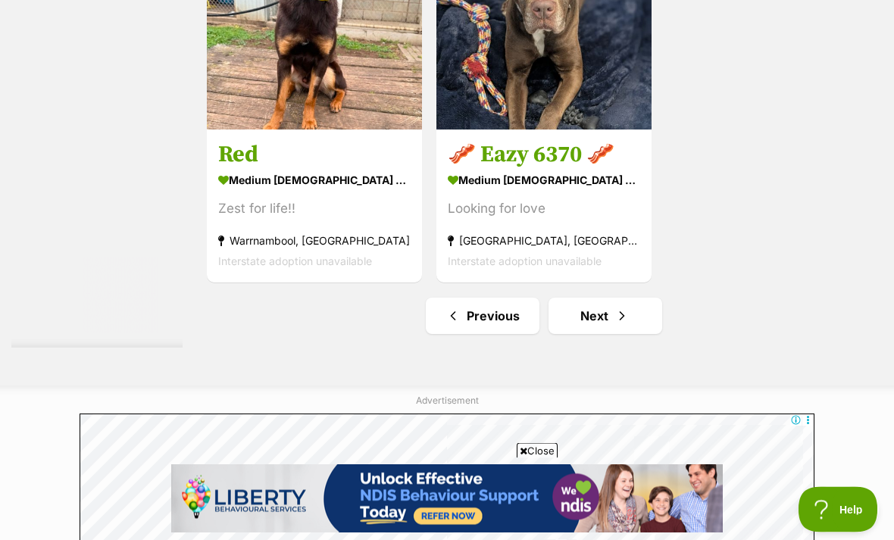
scroll to position [3492, 0]
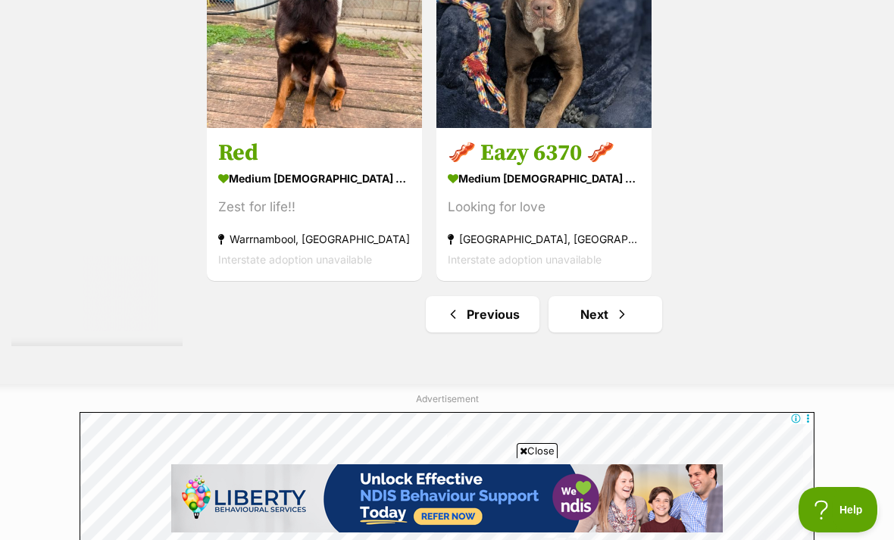
click at [586, 333] on link "Next" at bounding box center [605, 314] width 114 height 36
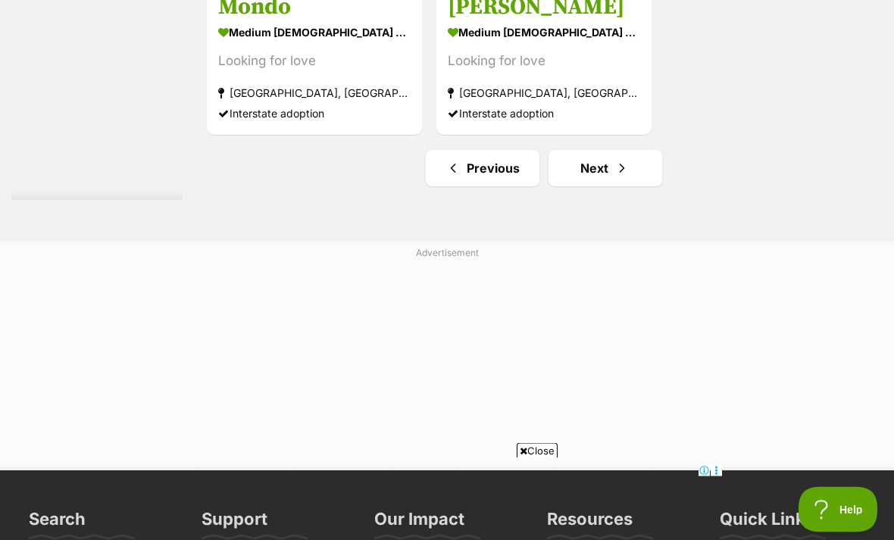
scroll to position [3413, 0]
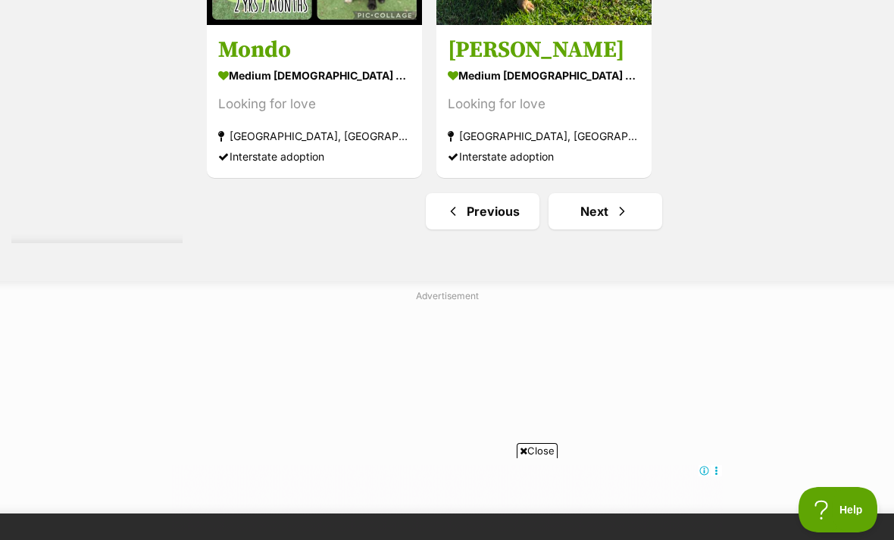
click at [584, 230] on link "Next" at bounding box center [605, 211] width 114 height 36
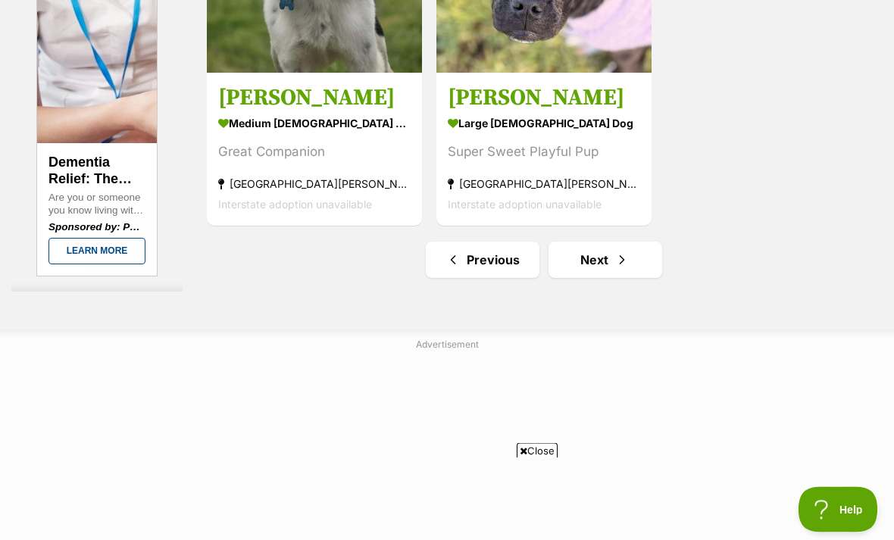
scroll to position [3698, 0]
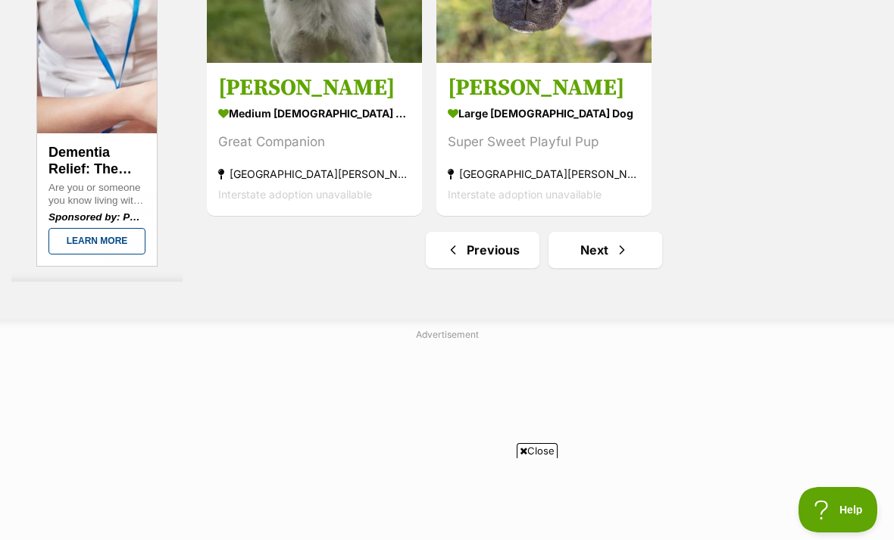
click at [583, 268] on link "Next" at bounding box center [605, 250] width 114 height 36
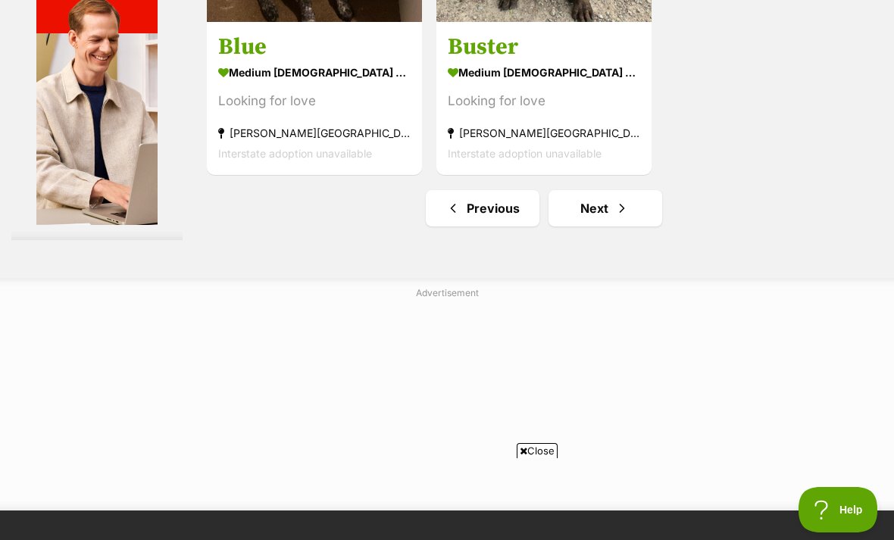
scroll to position [3566, 0]
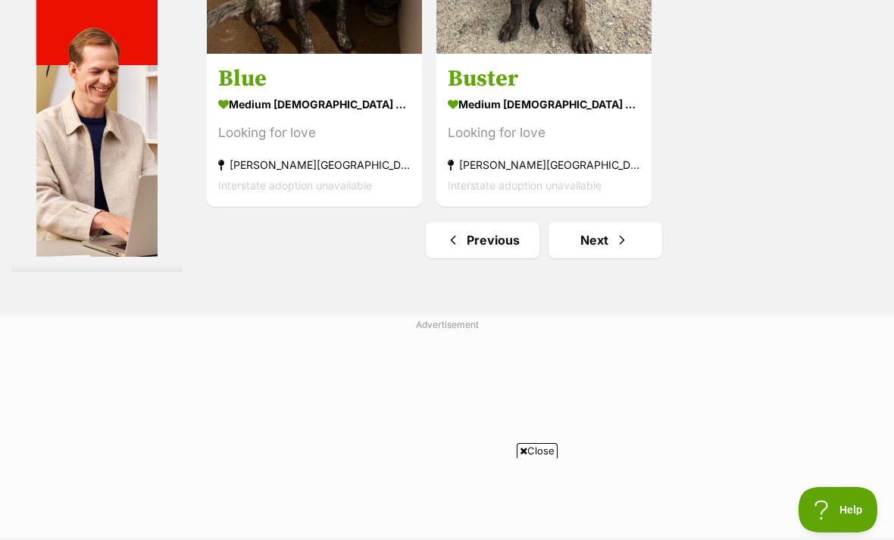
click at [582, 258] on link "Next" at bounding box center [605, 240] width 114 height 36
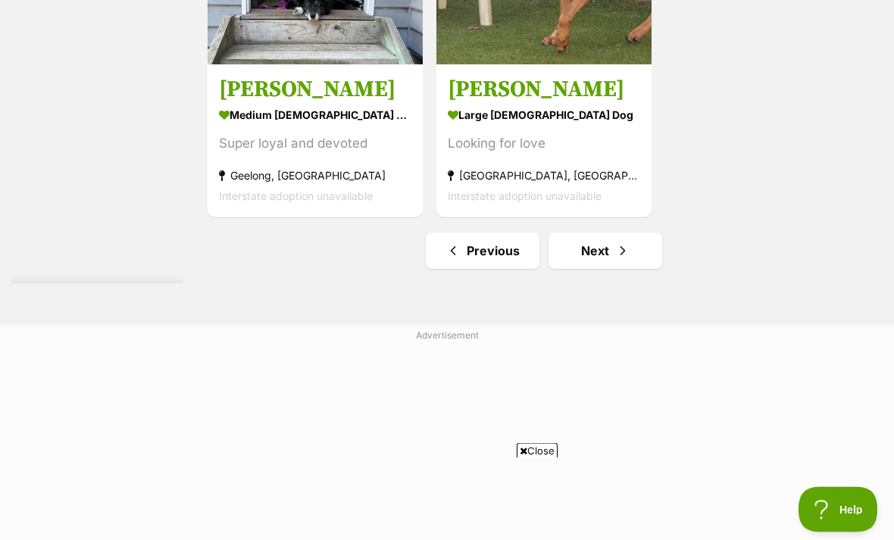
scroll to position [3372, 0]
click at [571, 269] on link "Next" at bounding box center [605, 251] width 114 height 36
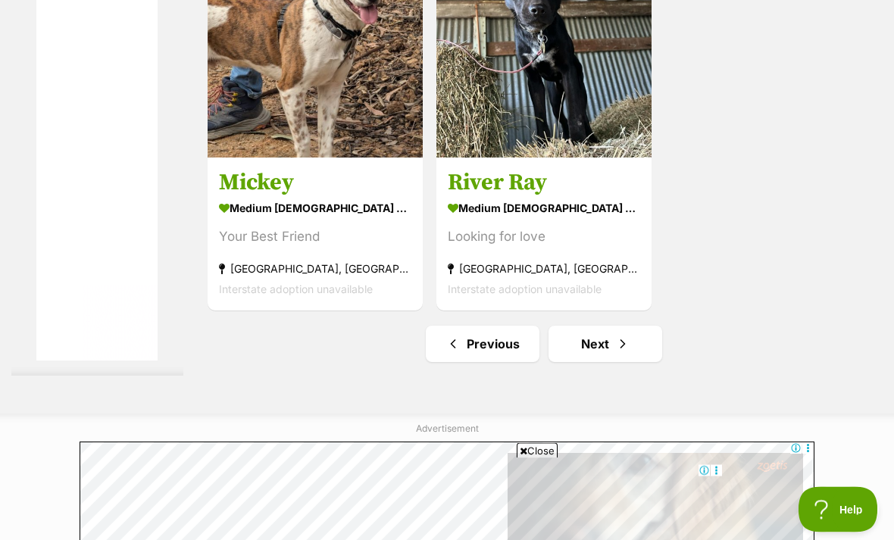
scroll to position [3421, 0]
click at [586, 362] on link "Next" at bounding box center [605, 344] width 114 height 36
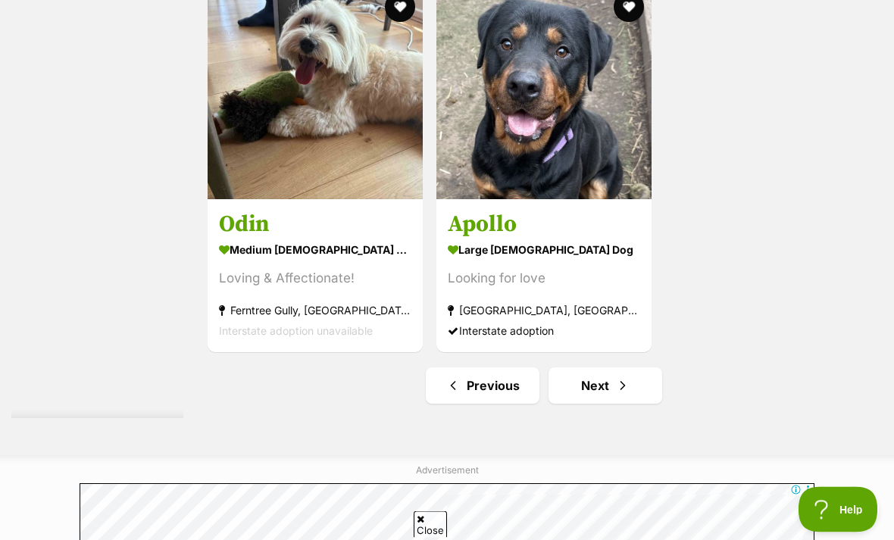
scroll to position [3419, 0]
click at [571, 404] on link "Next" at bounding box center [605, 385] width 114 height 36
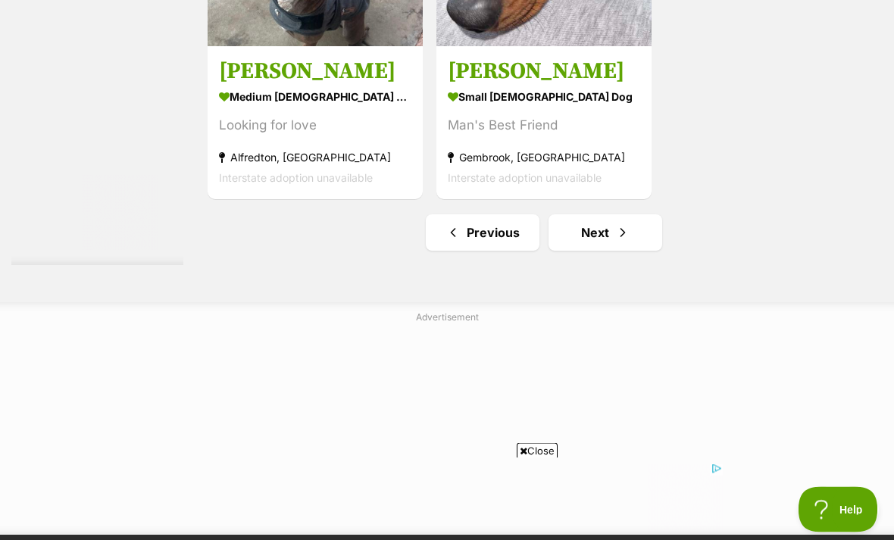
scroll to position [3363, 0]
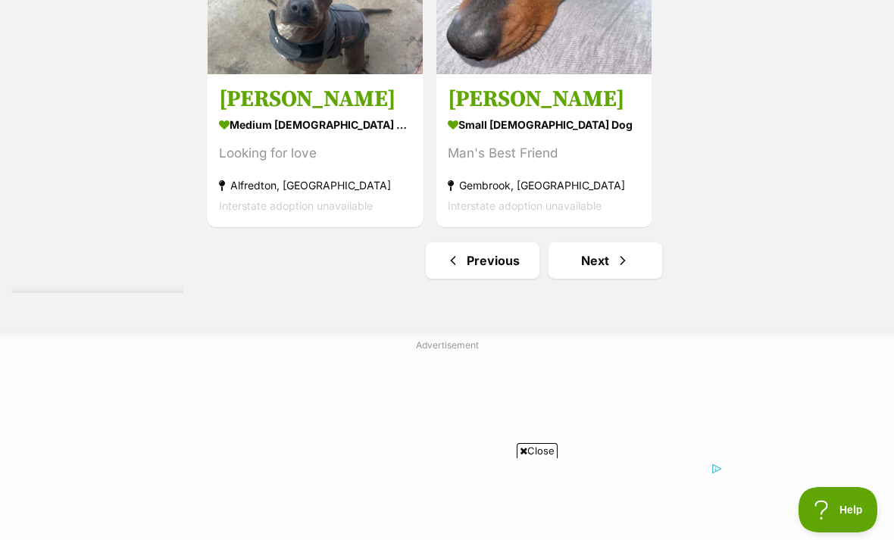
click at [589, 279] on link "Next" at bounding box center [605, 260] width 114 height 36
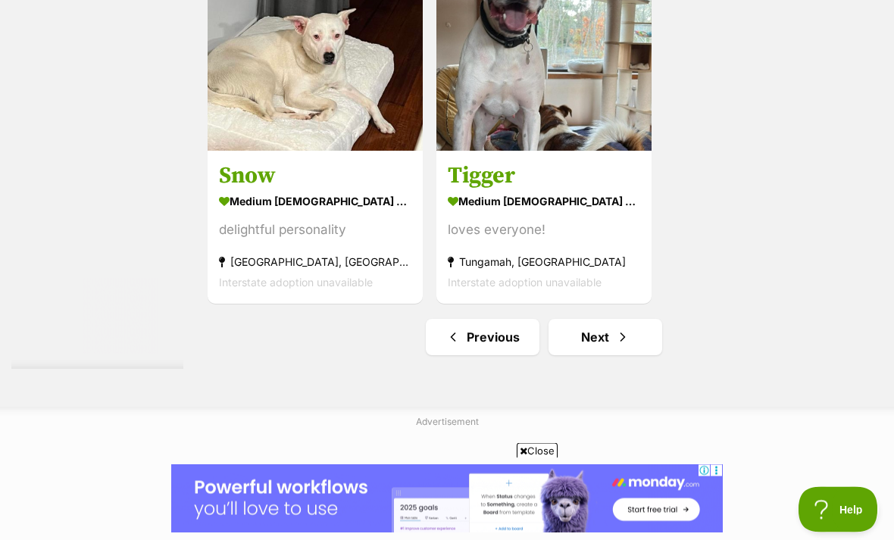
scroll to position [3613, 0]
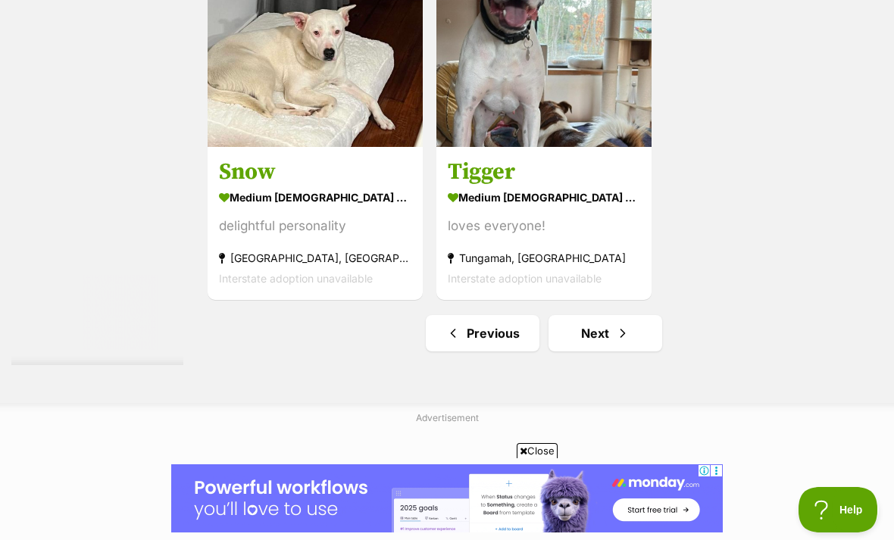
click at [578, 351] on link "Next" at bounding box center [605, 333] width 114 height 36
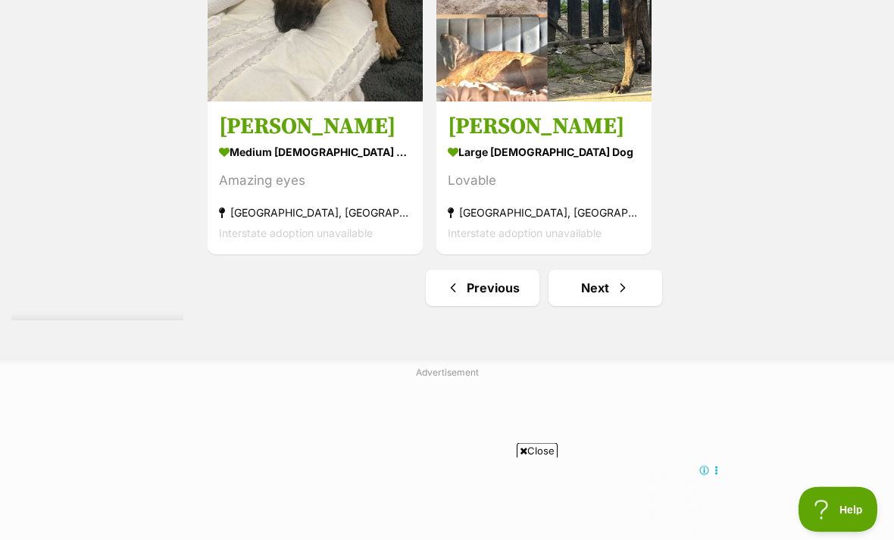
scroll to position [3335, 0]
click at [576, 306] on link "Next" at bounding box center [605, 288] width 114 height 36
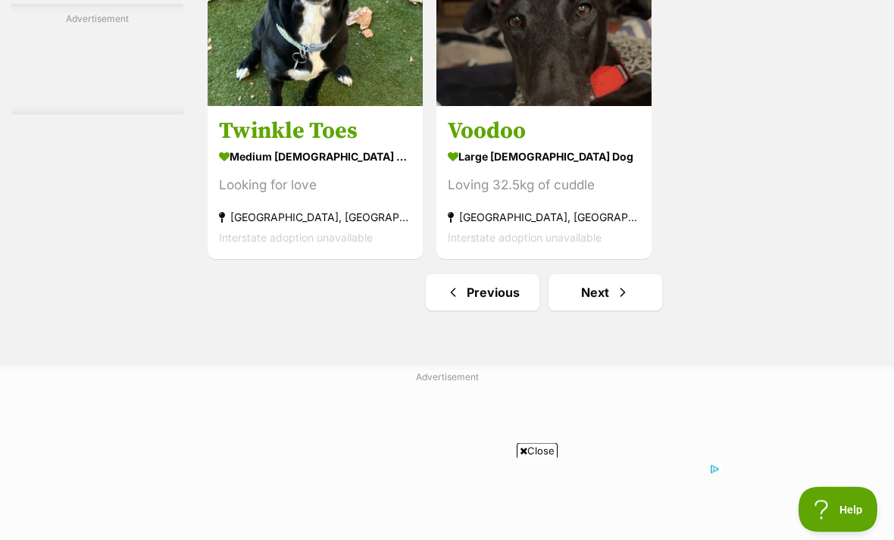
scroll to position [3513, 0]
click at [582, 311] on link "Next" at bounding box center [605, 292] width 114 height 36
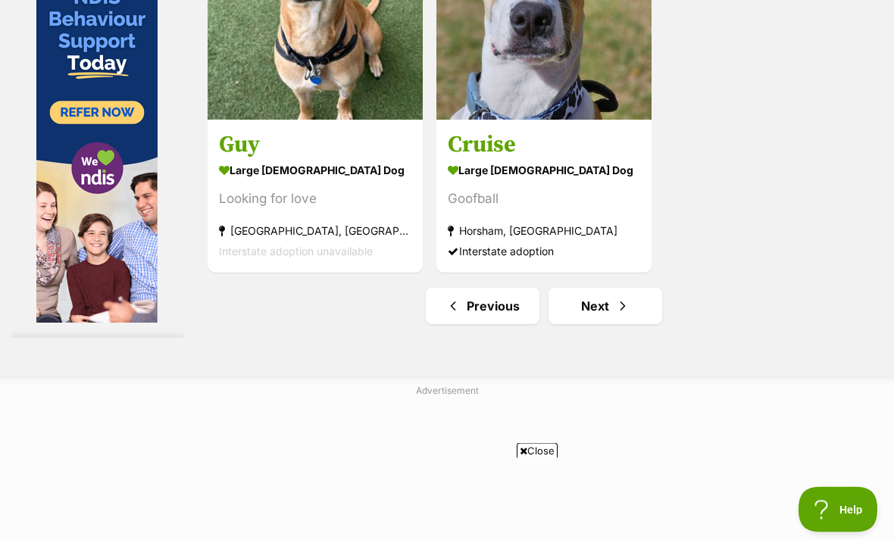
scroll to position [3641, 0]
click at [577, 324] on link "Next" at bounding box center [605, 306] width 114 height 36
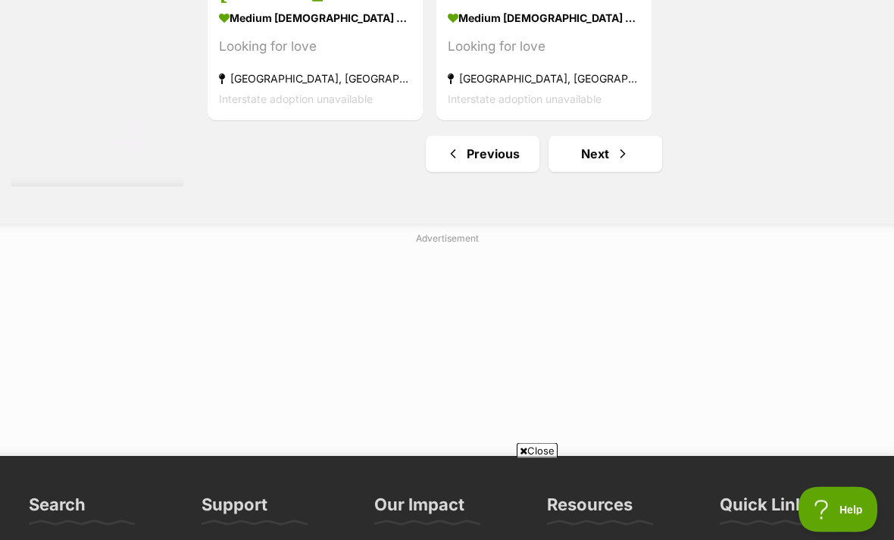
scroll to position [3469, 0]
click at [583, 172] on link "Next" at bounding box center [605, 154] width 114 height 36
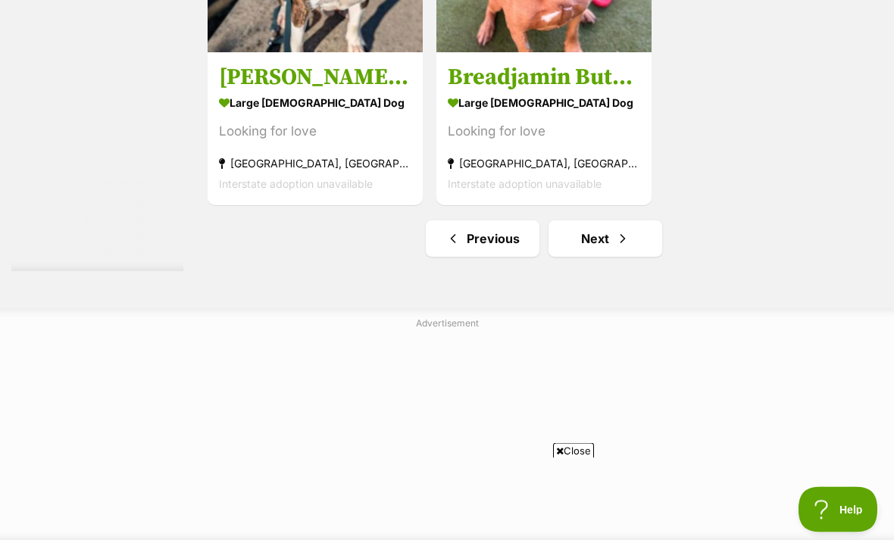
scroll to position [3385, 0]
click at [594, 257] on link "Next" at bounding box center [605, 238] width 114 height 36
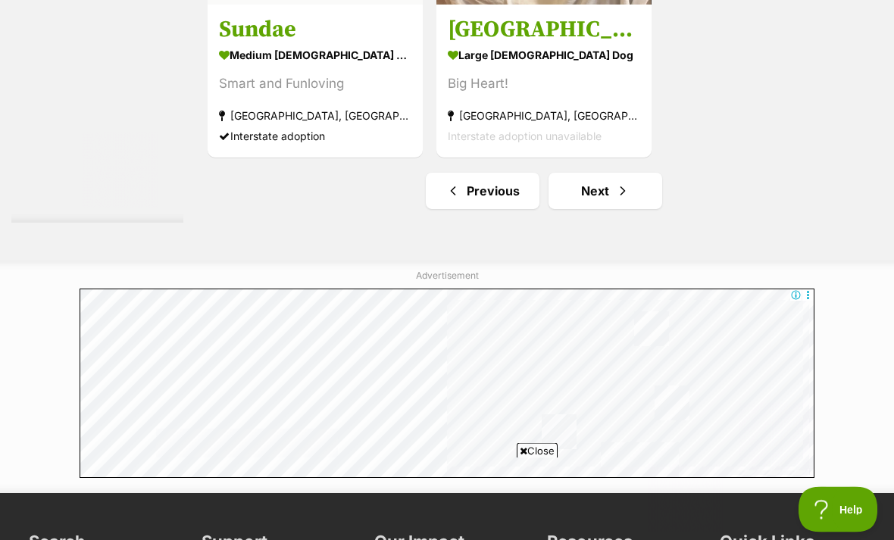
scroll to position [3759, 0]
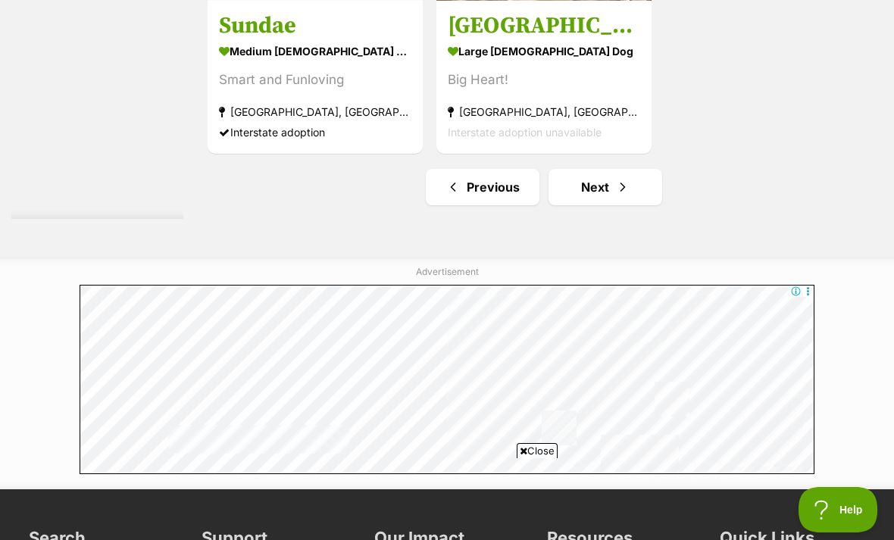
click at [595, 205] on link "Next" at bounding box center [605, 187] width 114 height 36
